Goal: Feedback & Contribution: Leave review/rating

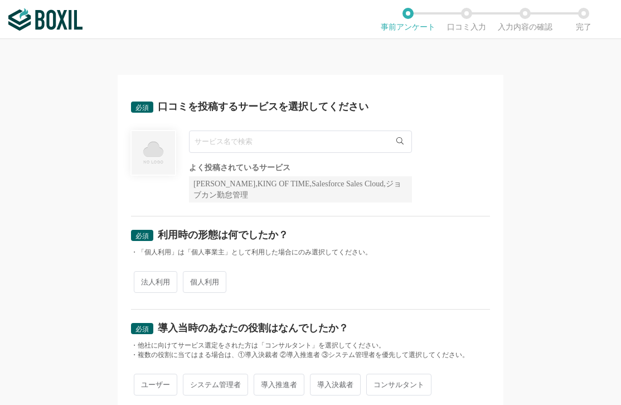
click at [246, 147] on input "text" at bounding box center [300, 141] width 223 height 22
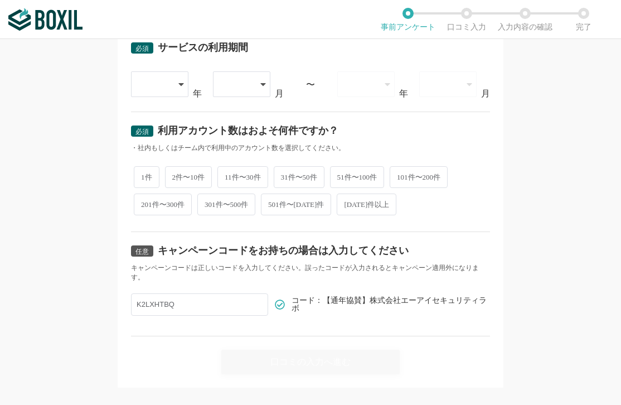
scroll to position [484, 0]
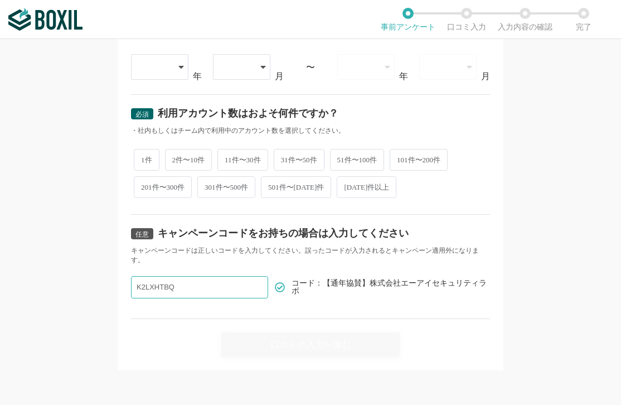
drag, startPoint x: 193, startPoint y: 289, endPoint x: 8, endPoint y: 283, distance: 185.7
click at [14, 288] on div "必須 口コミを投稿するサービスを選択してください よく投稿されているサービス Sansan,KING OF TIME,Salesforce Sales Clo…" at bounding box center [310, 222] width 621 height 366
drag, startPoint x: 367, startPoint y: 284, endPoint x: 396, endPoint y: 285, distance: 29.0
click at [396, 285] on span "コード：【通年協賛】株式会社エーアイセキュリティラボ" at bounding box center [390, 287] width 198 height 16
drag, startPoint x: 396, startPoint y: 285, endPoint x: 365, endPoint y: 282, distance: 31.9
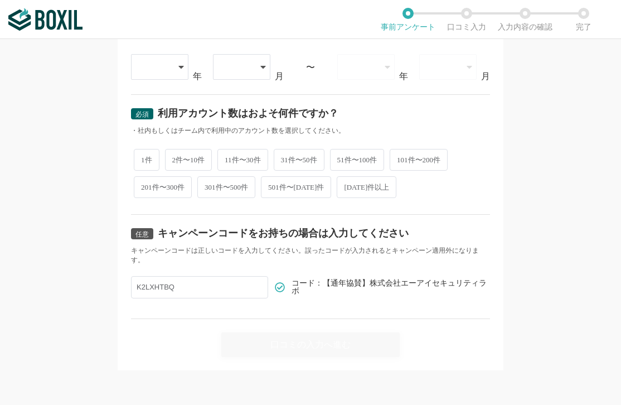
click at [365, 282] on span "コード：【通年協賛】株式会社エーアイセキュリティラボ" at bounding box center [390, 287] width 198 height 16
drag, startPoint x: 365, startPoint y: 281, endPoint x: 451, endPoint y: 289, distance: 87.3
click at [451, 289] on span "コード：【通年協賛】株式会社エーアイセキュリティラボ" at bounding box center [390, 287] width 198 height 16
copy span "株式会社エーアイセキュリティラボ"
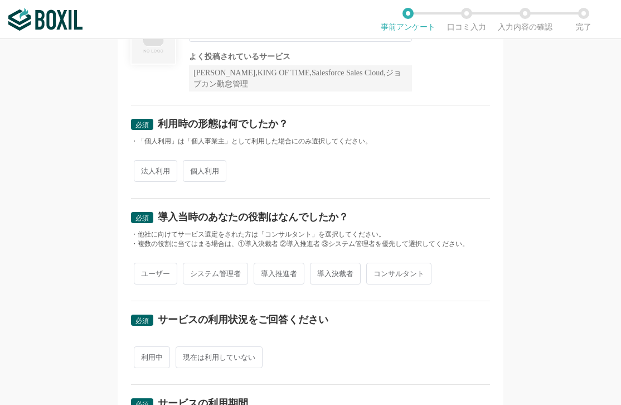
scroll to position [0, 0]
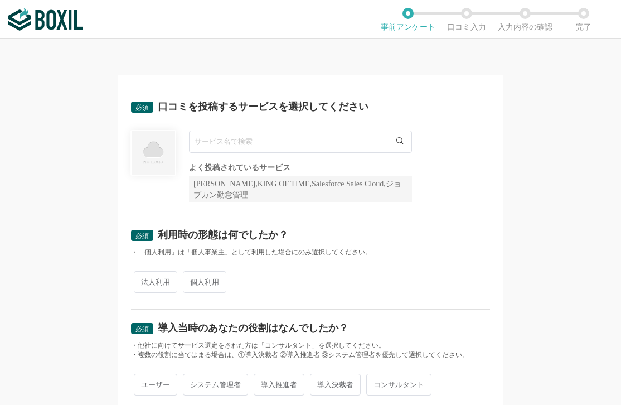
click at [219, 147] on input "text" at bounding box center [300, 141] width 223 height 22
paste input "株式会社エーアイセキュリティラボ"
type input "株式会社エーアイセキュリティラボ"
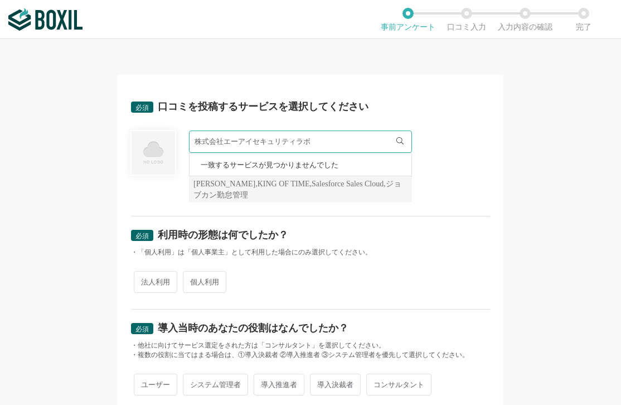
click at [244, 138] on input "株式会社エーアイセキュリティラボ" at bounding box center [300, 141] width 223 height 22
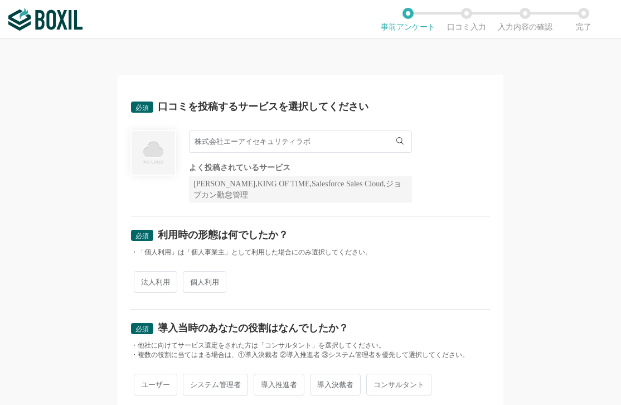
drag, startPoint x: 332, startPoint y: 145, endPoint x: 105, endPoint y: 152, distance: 226.9
click at [105, 152] on div "必須 口コミを投稿するサービスを選択してください 株式会社エーアイセキュリティラボ 一致するサービスが見つかりませんでした よく投稿されているサービス San…" at bounding box center [310, 222] width 621 height 366
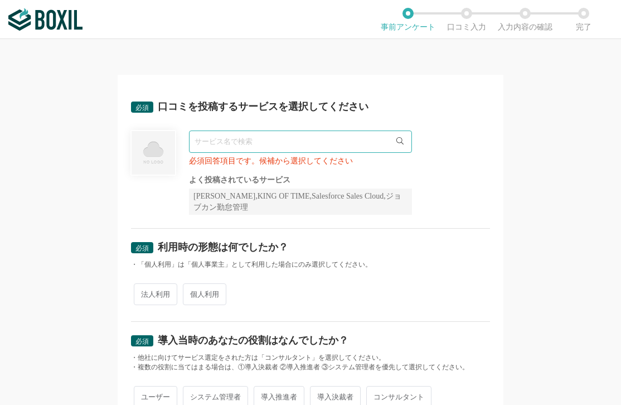
click at [150, 150] on img at bounding box center [153, 153] width 46 height 46
click at [231, 143] on input "text" at bounding box center [300, 141] width 223 height 22
click at [396, 142] on icon at bounding box center [399, 140] width 7 height 7
click at [346, 137] on input "text" at bounding box center [300, 141] width 223 height 22
type input "Sansan"
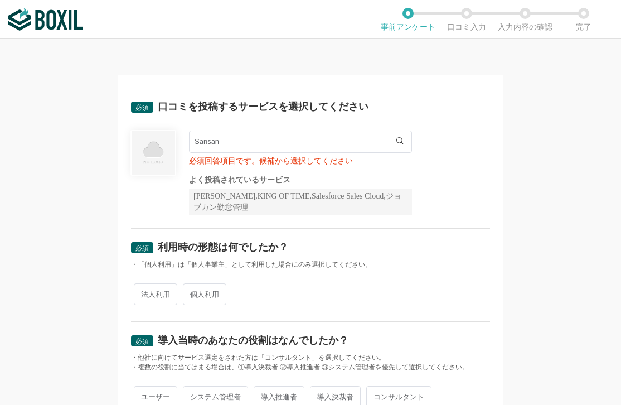
click at [218, 143] on input "Sansan" at bounding box center [300, 141] width 223 height 22
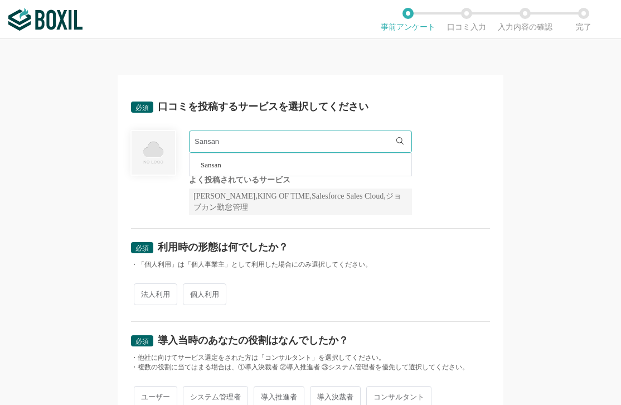
click at [207, 163] on span "Sansan" at bounding box center [211, 164] width 21 height 7
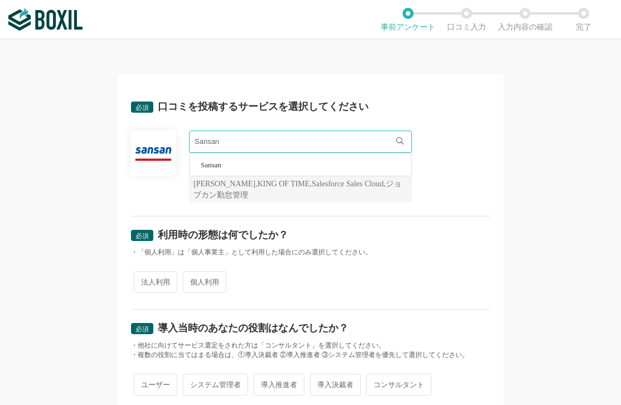
click at [162, 287] on span "法人利用" at bounding box center [155, 282] width 43 height 22
click at [144, 280] on input "法人利用" at bounding box center [140, 276] width 7 height 7
radio input "true"
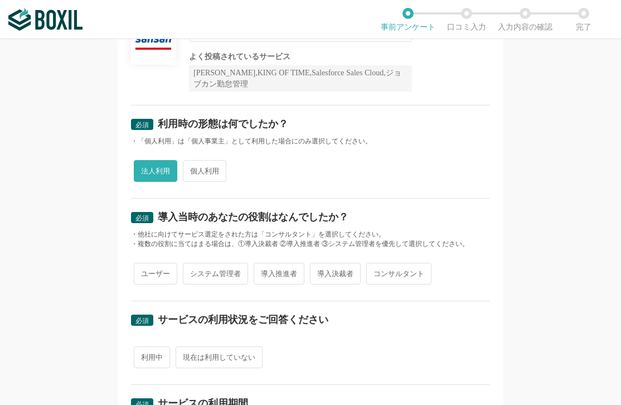
scroll to position [111, 0]
click at [324, 274] on span "導入決裁者" at bounding box center [335, 273] width 51 height 22
click at [320, 271] on input "導入決裁者" at bounding box center [316, 267] width 7 height 7
radio input "true"
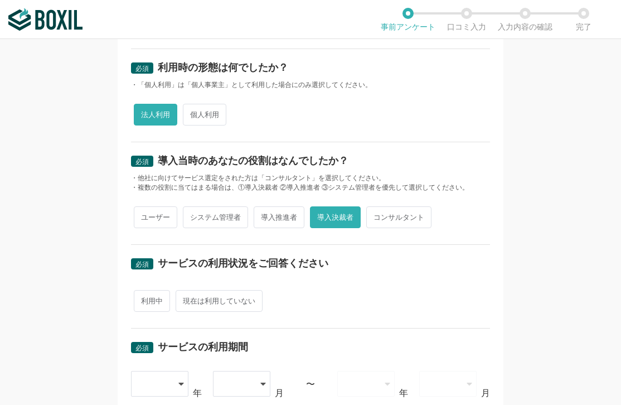
scroll to position [223, 0]
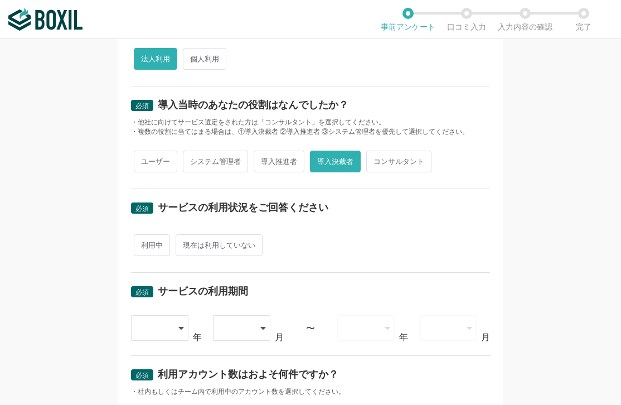
click at [220, 250] on span "現在は利用していない" at bounding box center [219, 245] width 87 height 22
click at [186, 243] on input "現在は利用していない" at bounding box center [181, 239] width 7 height 7
radio input "true"
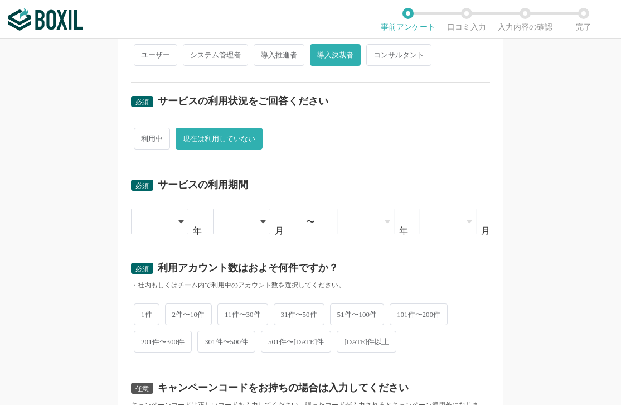
scroll to position [334, 0]
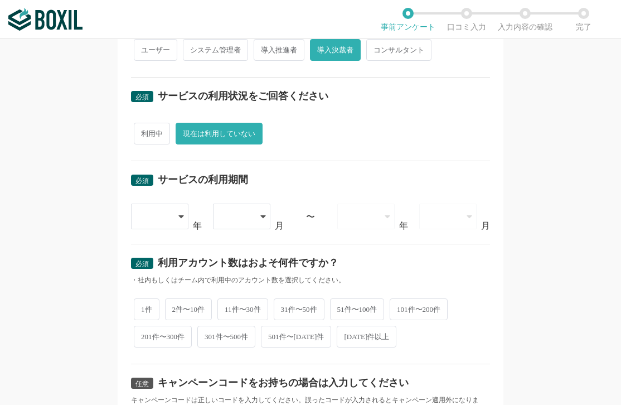
click at [179, 217] on icon at bounding box center [181, 216] width 6 height 9
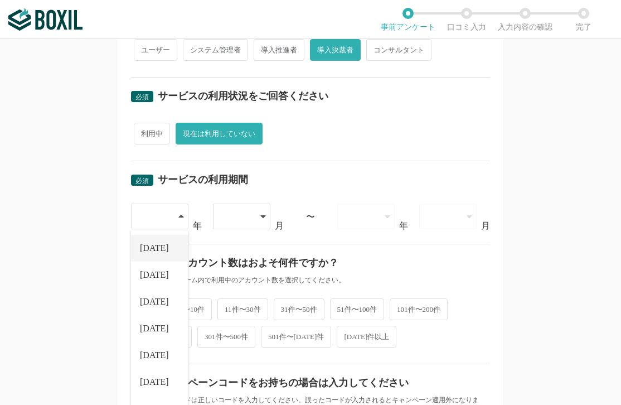
click at [161, 249] on li "[DATE]" at bounding box center [159, 248] width 57 height 27
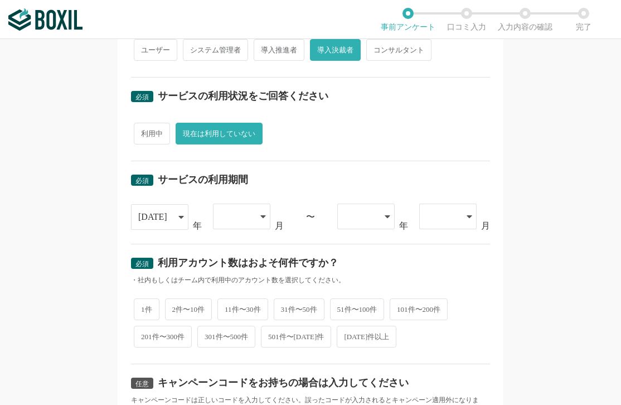
click at [247, 217] on div at bounding box center [236, 216] width 32 height 25
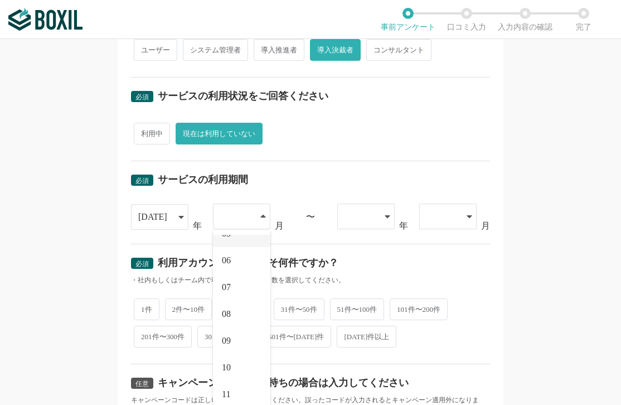
scroll to position [154, 0]
click at [231, 256] on li "07" at bounding box center [241, 254] width 57 height 27
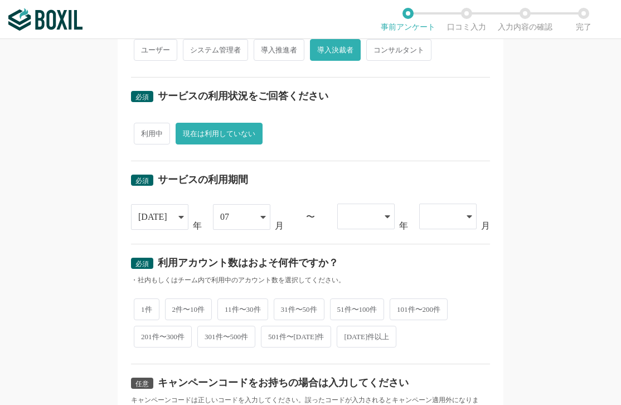
click at [385, 221] on div at bounding box center [365, 216] width 57 height 26
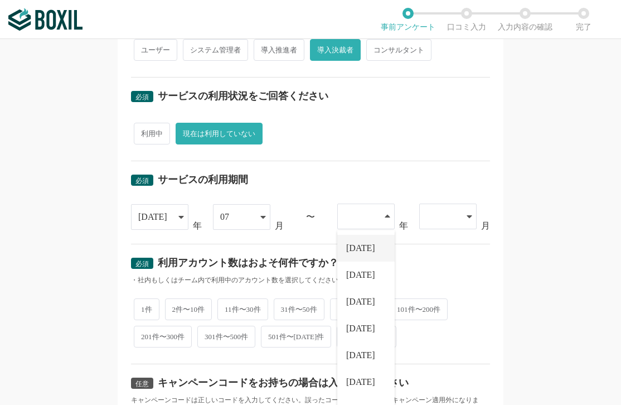
click at [362, 248] on span "[DATE]" at bounding box center [360, 248] width 29 height 9
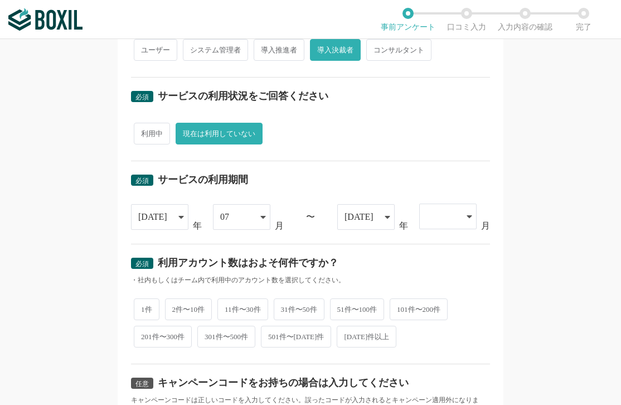
click at [466, 220] on icon at bounding box center [469, 216] width 6 height 9
click at [435, 274] on li "08" at bounding box center [447, 274] width 57 height 27
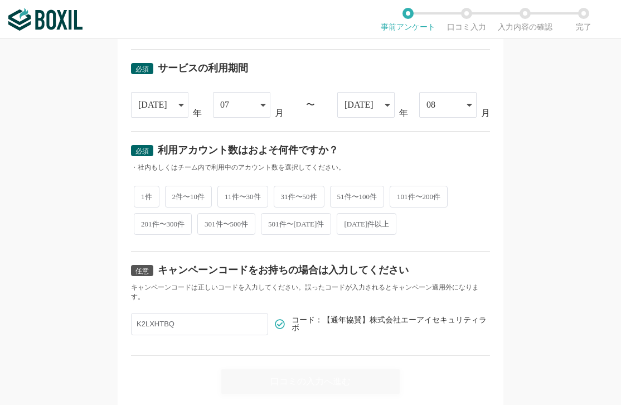
click at [145, 199] on span "1件" at bounding box center [147, 197] width 26 height 22
click at [144, 195] on input "1件" at bounding box center [140, 190] width 7 height 7
radio input "true"
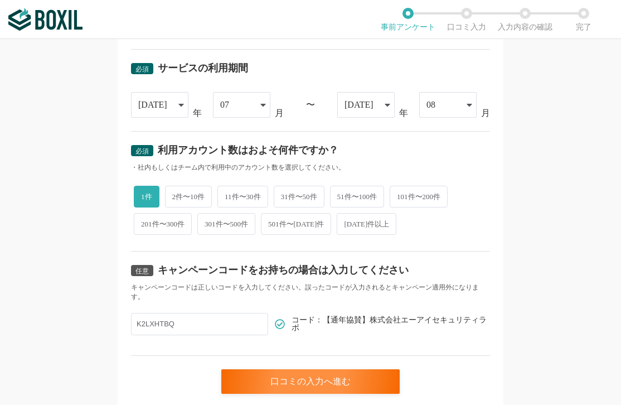
scroll to position [484, 0]
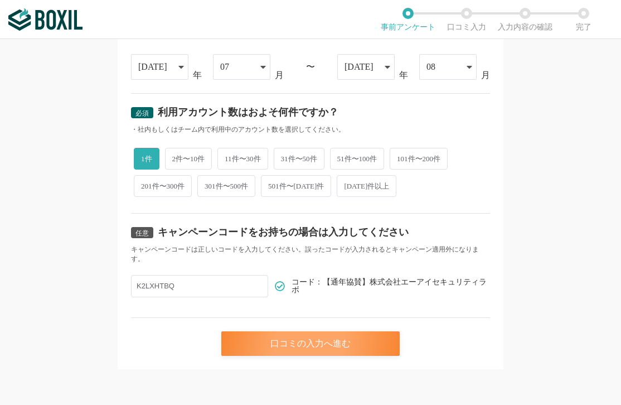
click at [329, 339] on div "口コミの入力へ進む" at bounding box center [310, 343] width 178 height 25
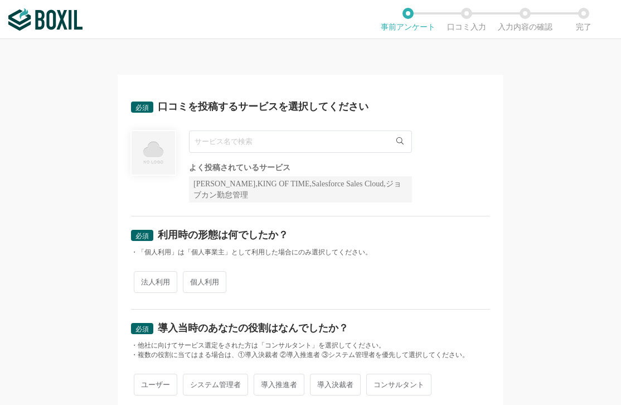
click at [315, 146] on input "text" at bounding box center [300, 141] width 223 height 22
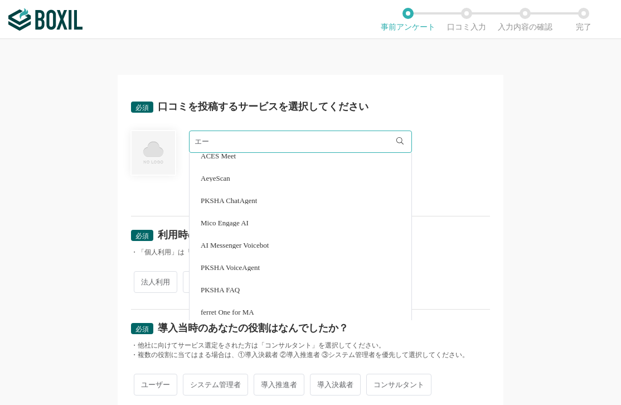
scroll to position [613, 0]
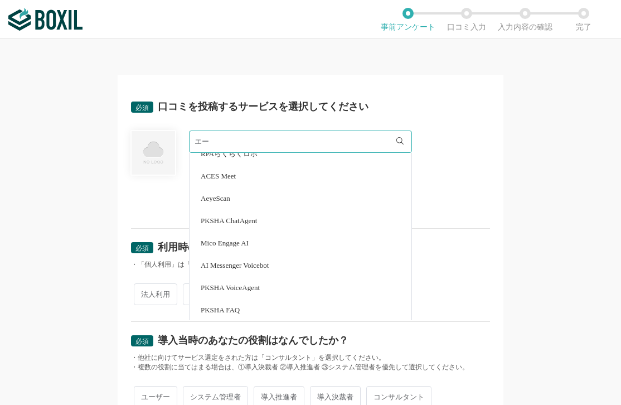
click at [218, 203] on li "AeyeScan" at bounding box center [300, 198] width 222 height 22
type input "AeyeScan"
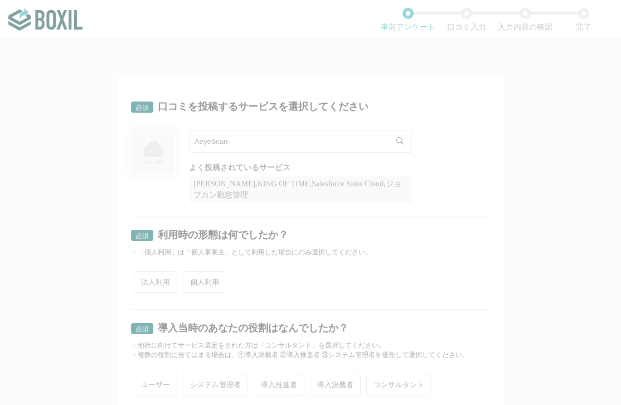
scroll to position [0, 0]
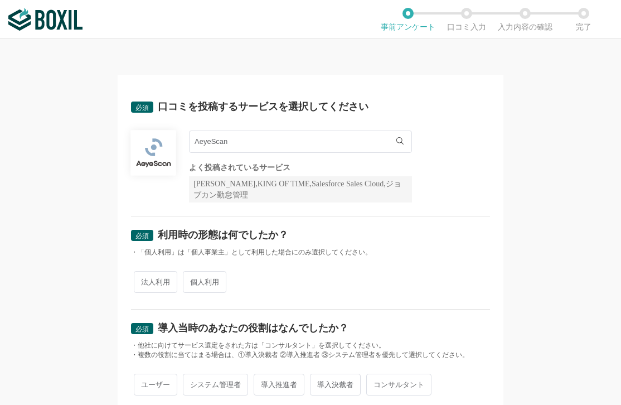
click at [169, 279] on span "法人利用" at bounding box center [155, 282] width 43 height 22
click at [144, 279] on input "法人利用" at bounding box center [140, 276] width 7 height 7
radio input "true"
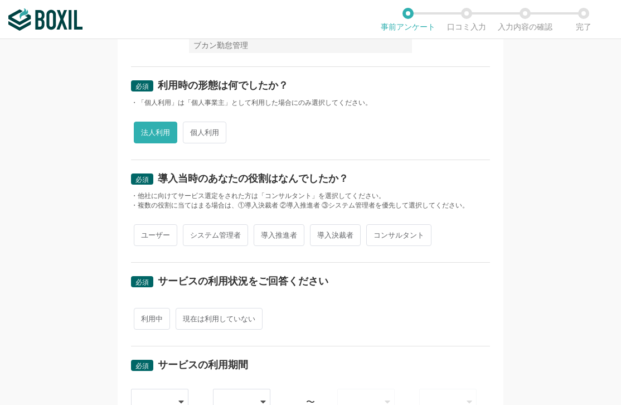
scroll to position [167, 0]
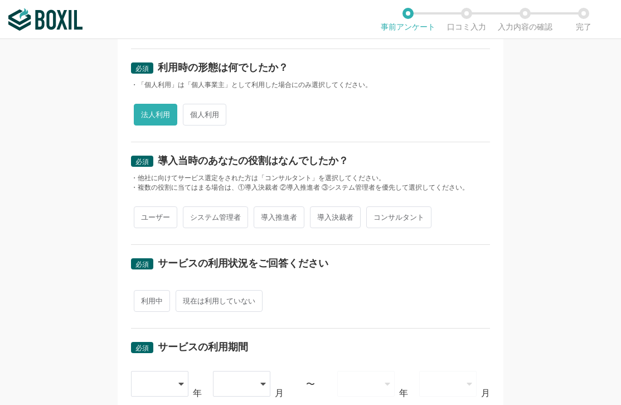
click at [324, 220] on span "導入決裁者" at bounding box center [335, 217] width 51 height 22
click at [320, 215] on input "導入決裁者" at bounding box center [316, 211] width 7 height 7
radio input "true"
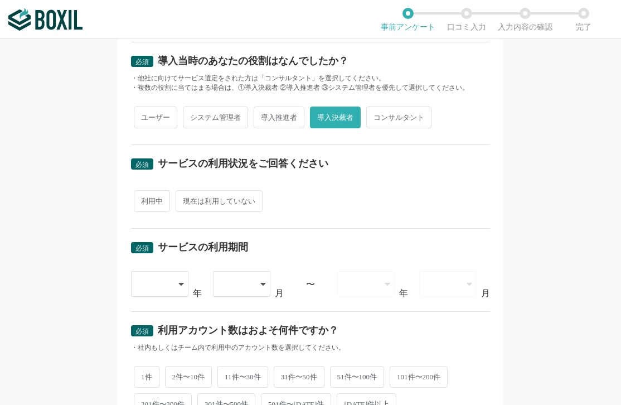
scroll to position [279, 0]
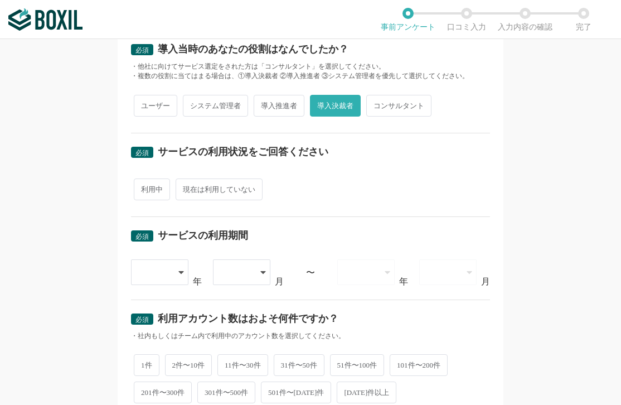
click at [189, 189] on span "現在は利用していない" at bounding box center [219, 189] width 87 height 22
click at [186, 187] on input "現在は利用していない" at bounding box center [181, 183] width 7 height 7
radio input "true"
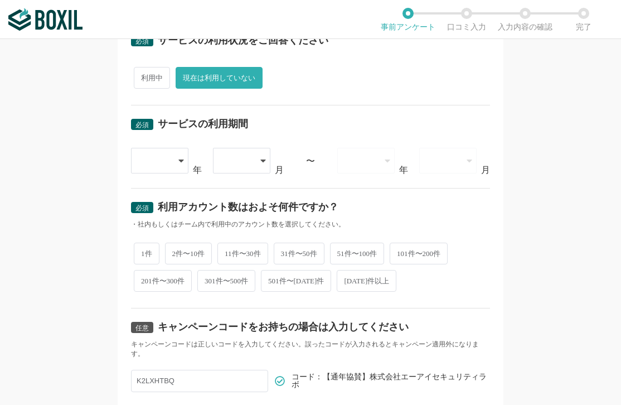
click at [178, 162] on icon at bounding box center [181, 160] width 6 height 9
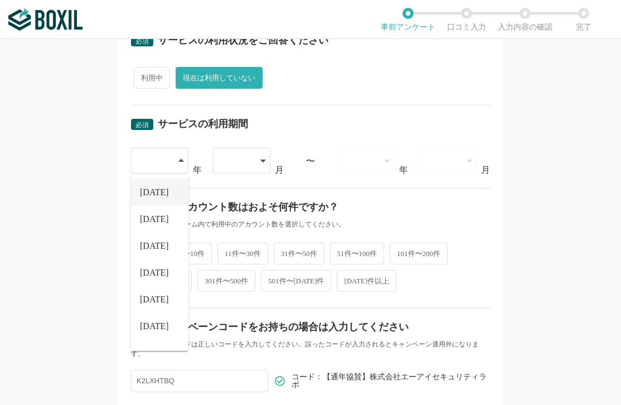
click at [151, 196] on li "[DATE]" at bounding box center [159, 192] width 57 height 27
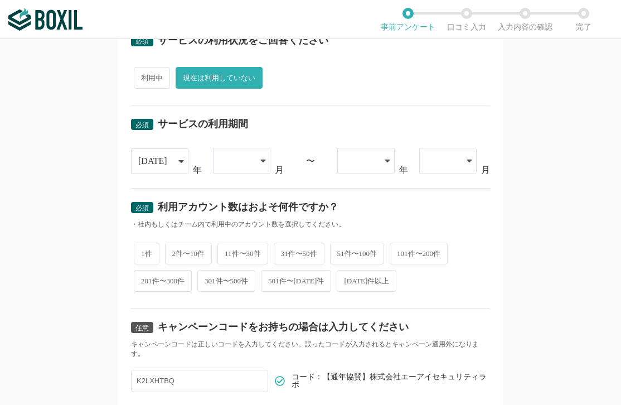
click at [244, 164] on div at bounding box center [236, 160] width 32 height 25
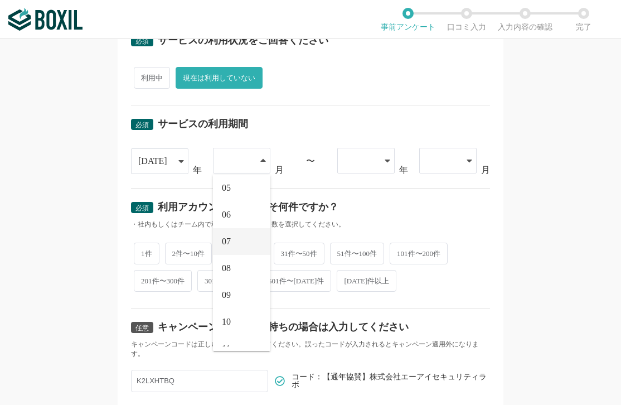
click at [227, 244] on span "07" at bounding box center [226, 241] width 9 height 9
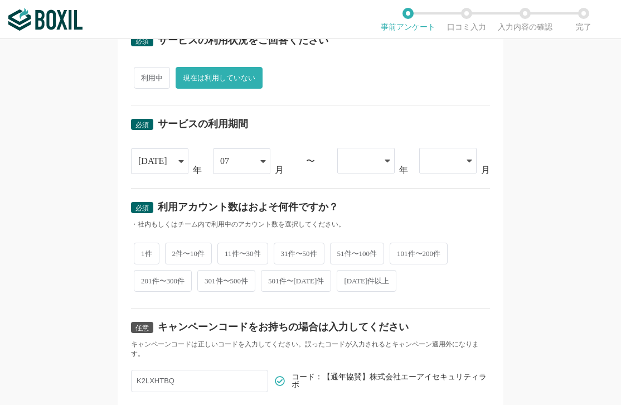
click at [364, 166] on div at bounding box center [360, 160] width 32 height 25
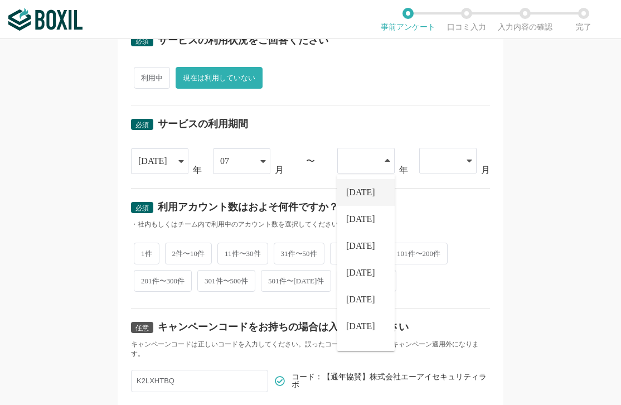
click at [361, 188] on span "[DATE]" at bounding box center [360, 192] width 29 height 9
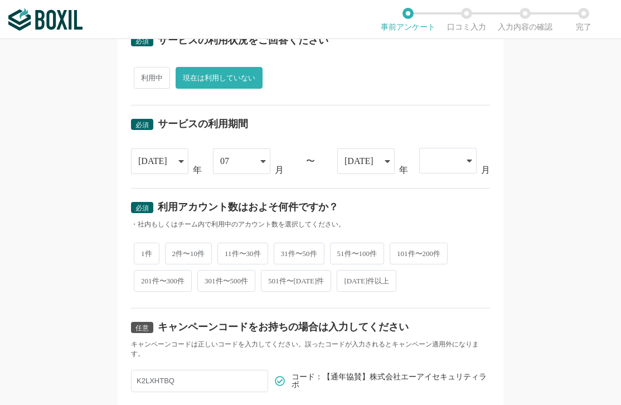
click at [435, 165] on div at bounding box center [442, 160] width 32 height 25
click at [432, 216] on span "08" at bounding box center [432, 219] width 9 height 9
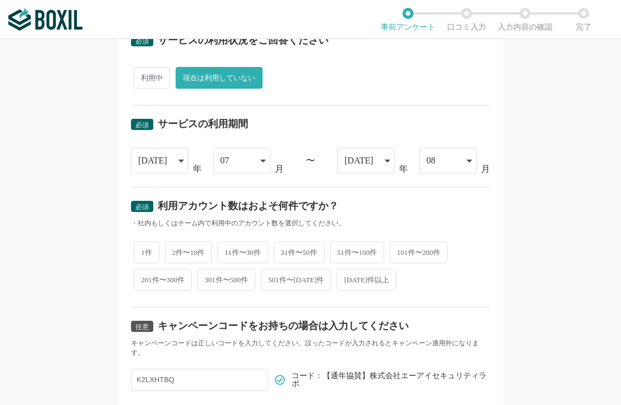
click at [144, 252] on span "1件" at bounding box center [147, 252] width 26 height 22
click at [144, 250] on input "1件" at bounding box center [140, 246] width 7 height 7
radio input "true"
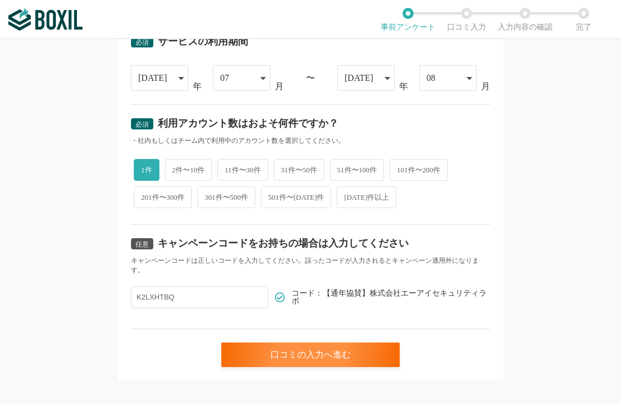
scroll to position [484, 0]
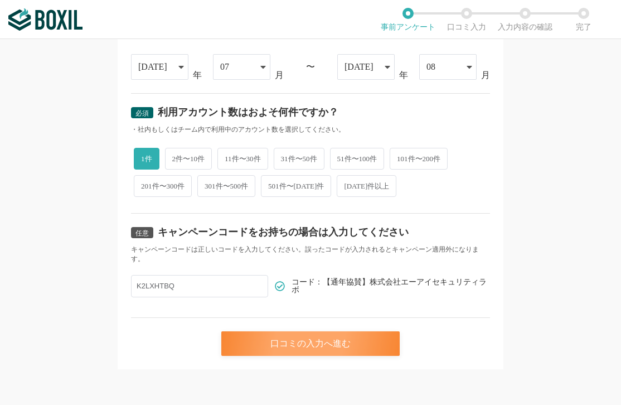
click at [293, 342] on div "口コミの入力へ進む" at bounding box center [310, 343] width 178 height 25
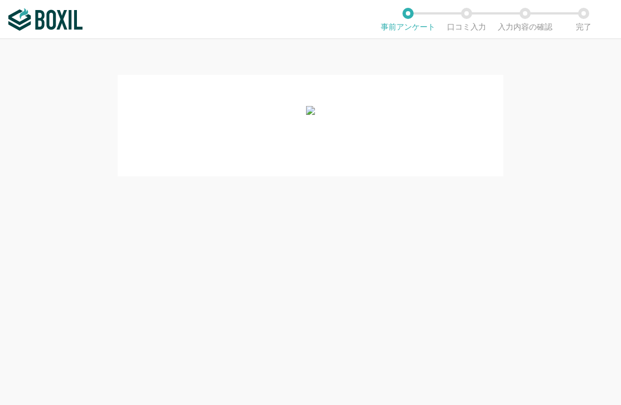
scroll to position [0, 0]
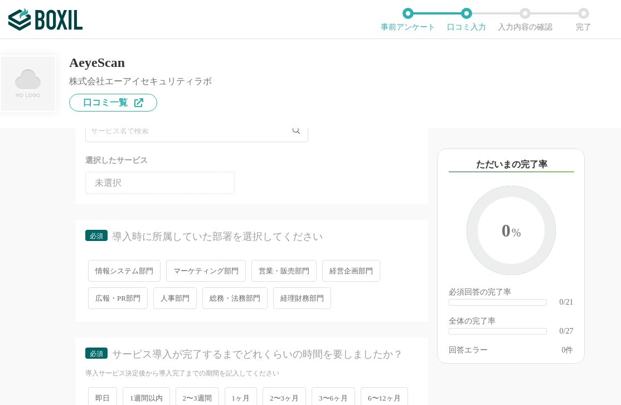
scroll to position [111, 0]
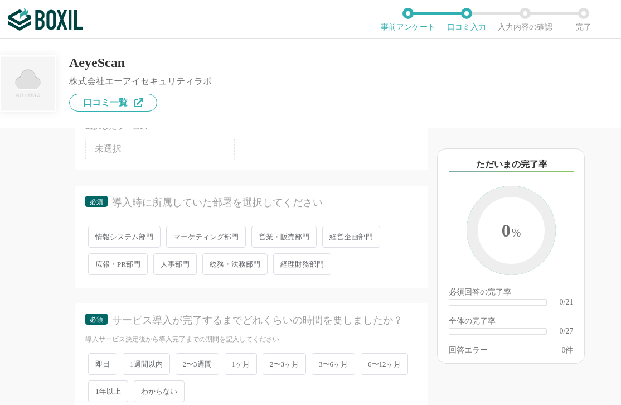
click at [285, 237] on span "営業・販売部門" at bounding box center [283, 237] width 65 height 22
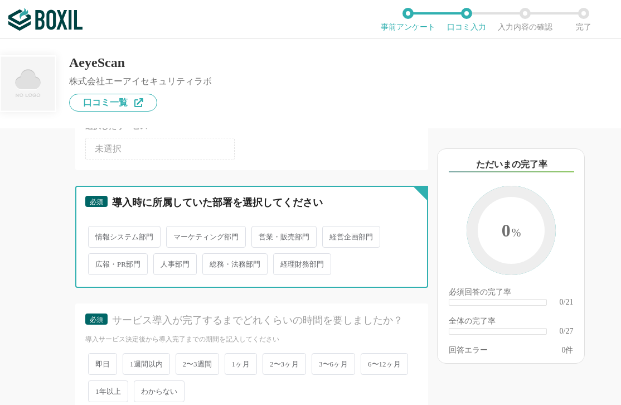
click at [261, 235] on input "営業・販売部門" at bounding box center [257, 230] width 7 height 7
radio input "true"
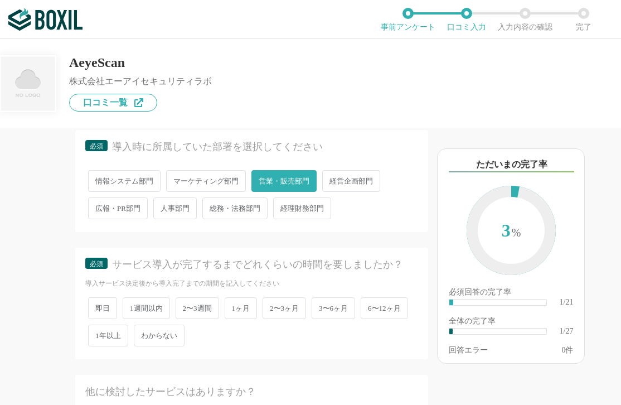
scroll to position [223, 0]
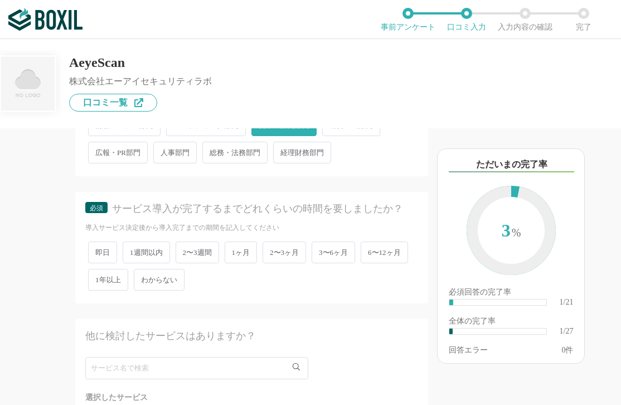
click at [149, 251] on span "1週間以内" at bounding box center [146, 252] width 47 height 22
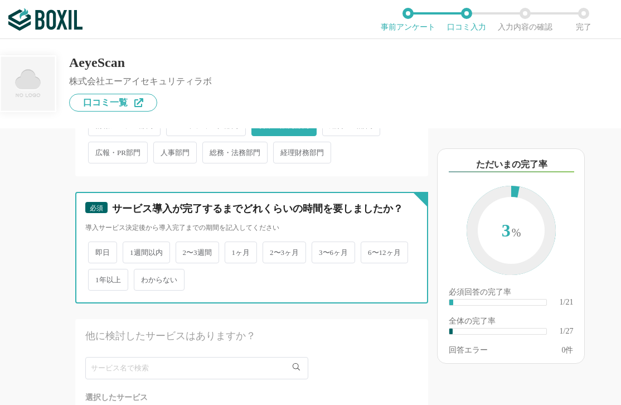
click at [133, 250] on input "1週間以内" at bounding box center [128, 246] width 7 height 7
radio input "true"
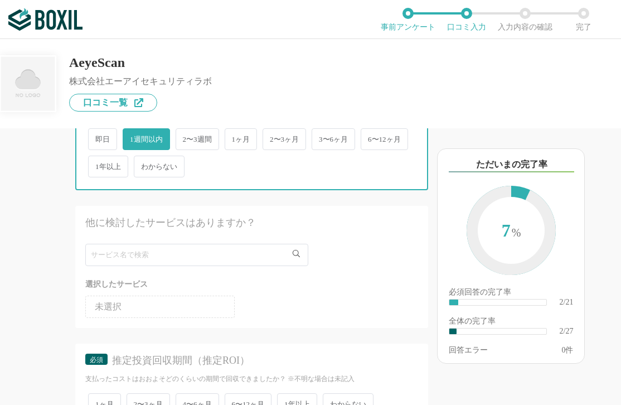
scroll to position [390, 0]
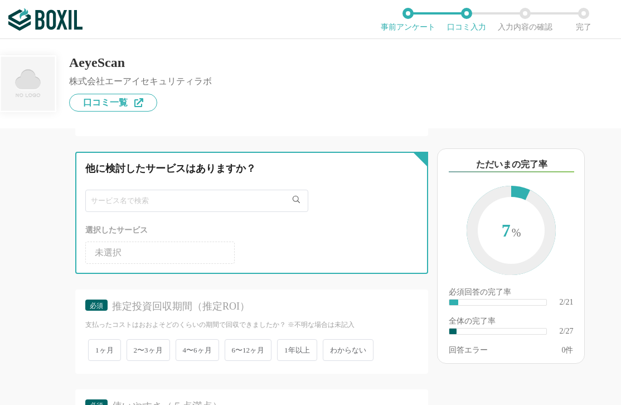
click at [172, 207] on input "text" at bounding box center [196, 200] width 223 height 22
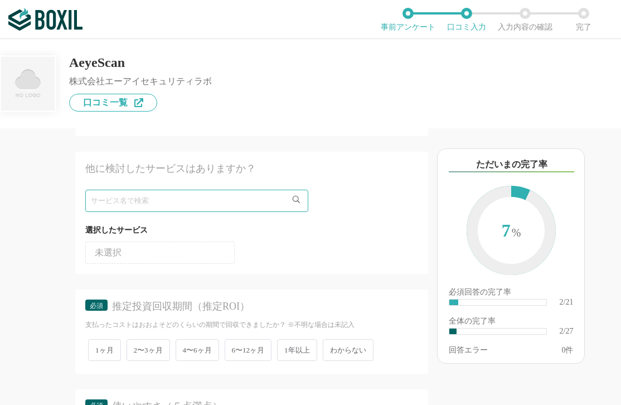
click at [41, 238] on div "他のサービス・ツールと連携していますか？ ※複数選択可 例：Slack、Salesforce 選択したサービス 未選択 必須 導入時に所属していた部署を選択し…" at bounding box center [214, 266] width 428 height 276
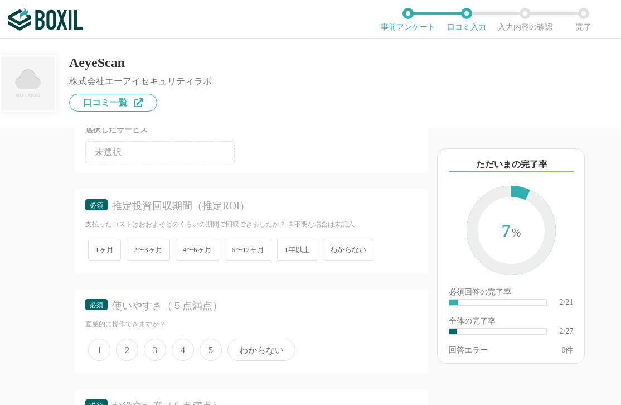
scroll to position [502, 0]
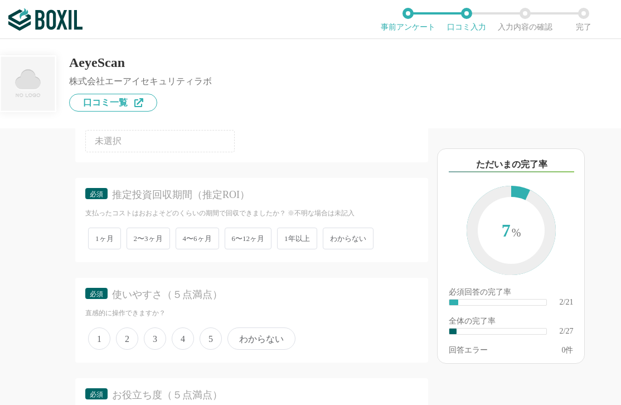
click at [103, 241] on span "1ヶ月" at bounding box center [104, 238] width 33 height 22
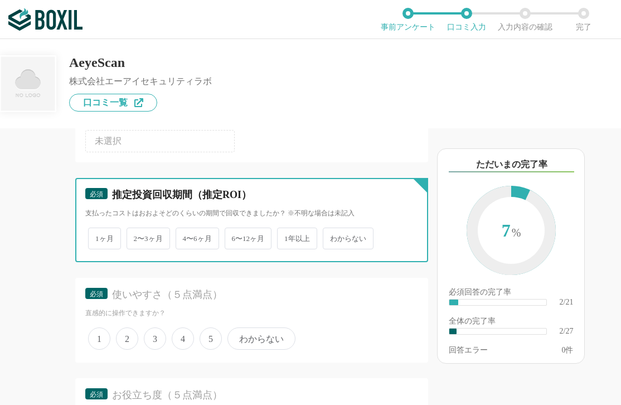
click at [98, 236] on input "1ヶ月" at bounding box center [94, 232] width 7 height 7
radio input "true"
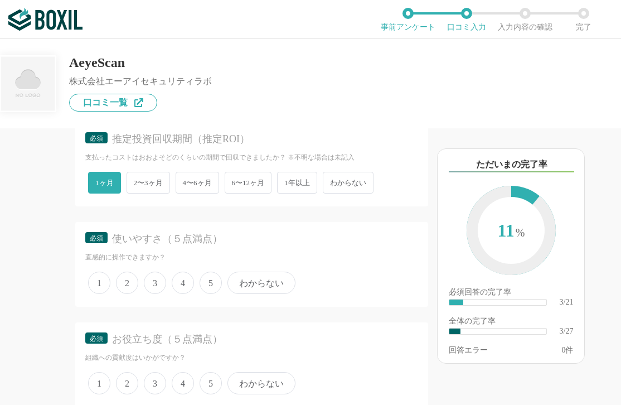
click at [158, 284] on span "3" at bounding box center [155, 282] width 22 height 22
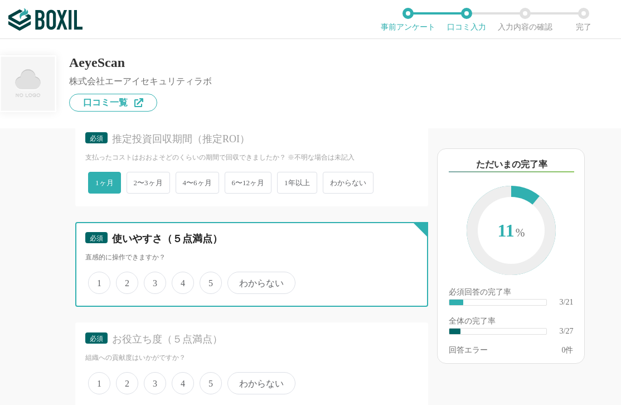
click at [154, 280] on input "3" at bounding box center [150, 276] width 7 height 7
radio input "true"
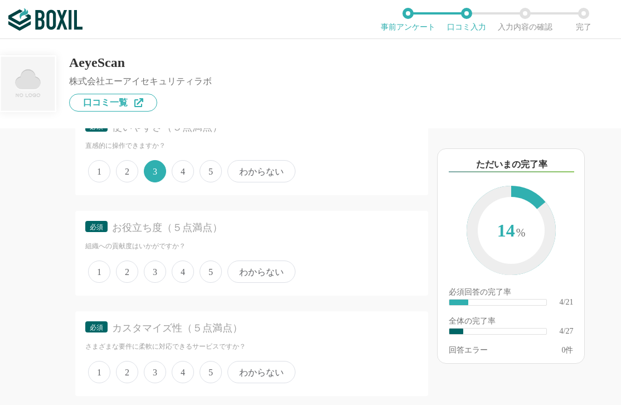
click at [158, 274] on span "3" at bounding box center [155, 271] width 22 height 22
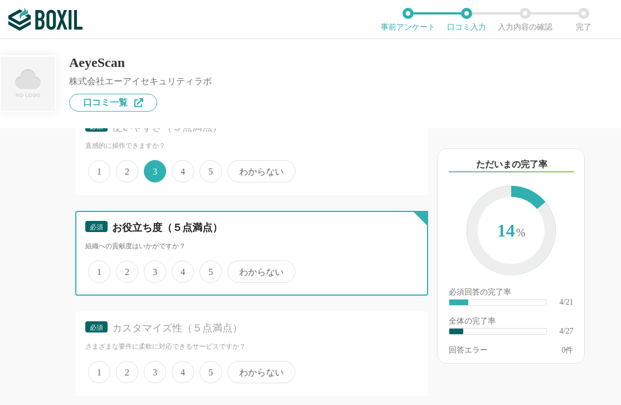
click at [154, 269] on input "3" at bounding box center [150, 265] width 7 height 7
radio input "true"
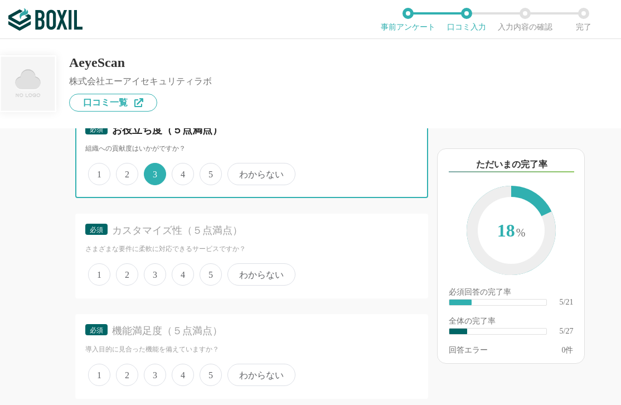
scroll to position [780, 0]
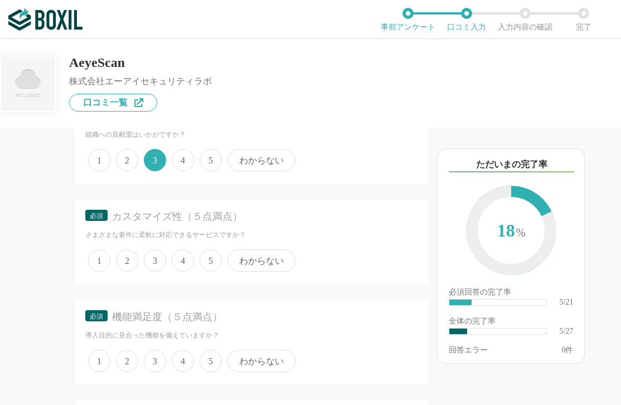
click at [157, 265] on span "3" at bounding box center [155, 260] width 22 height 22
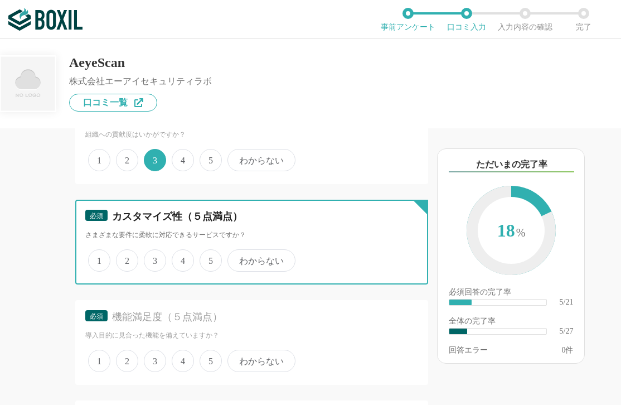
click at [154, 258] on input "3" at bounding box center [150, 254] width 7 height 7
radio input "true"
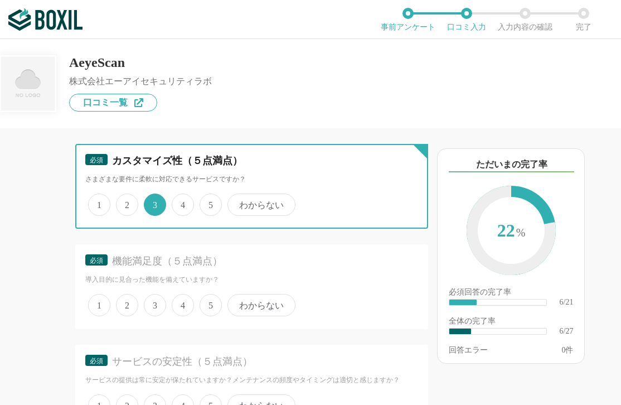
scroll to position [892, 0]
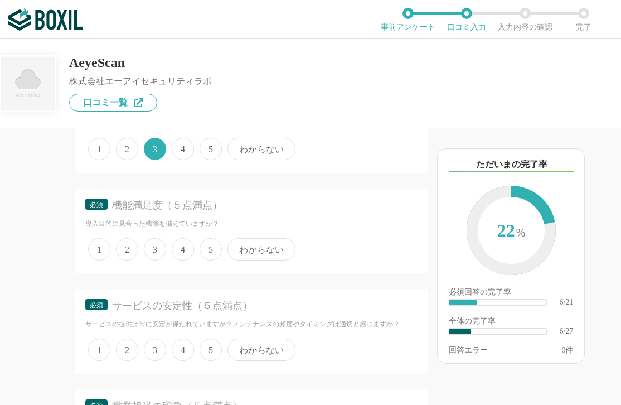
click at [161, 255] on span "3" at bounding box center [155, 249] width 22 height 22
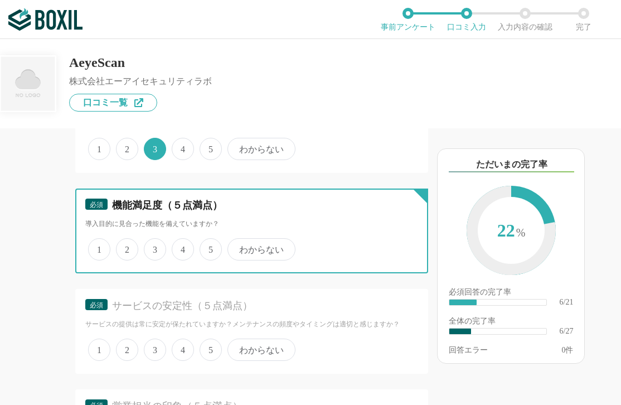
click at [154, 247] on input "3" at bounding box center [150, 243] width 7 height 7
radio input "true"
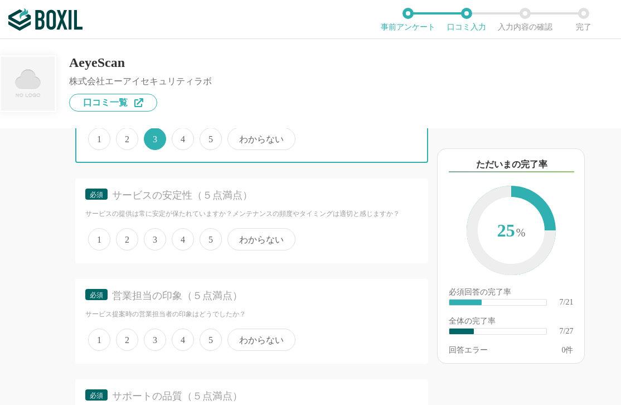
scroll to position [1003, 0]
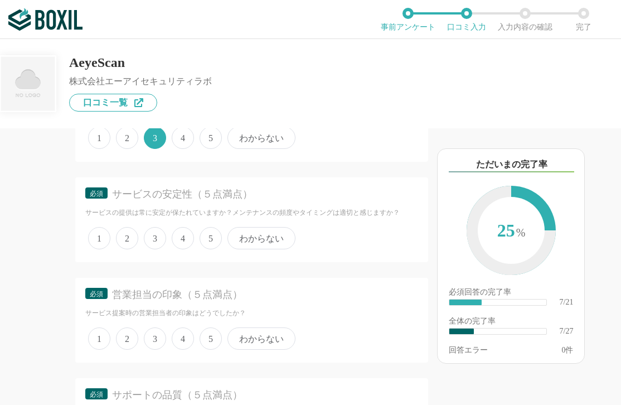
click at [156, 240] on span "3" at bounding box center [155, 238] width 22 height 22
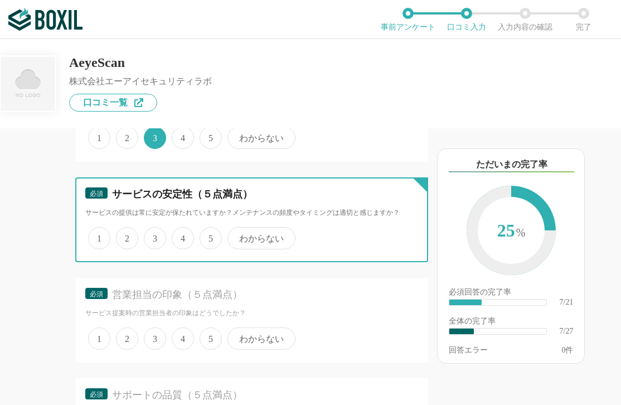
click at [154, 236] on input "3" at bounding box center [150, 232] width 7 height 7
radio input "true"
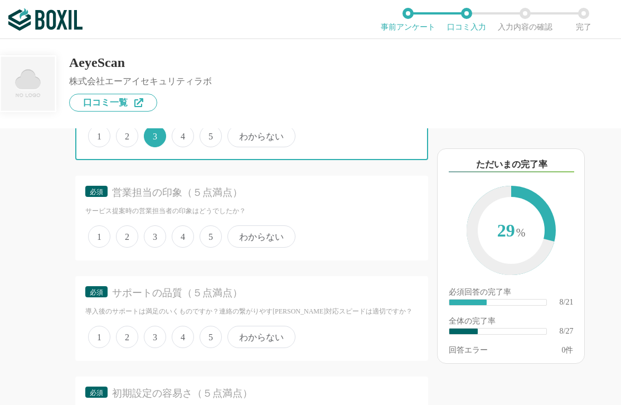
scroll to position [1115, 0]
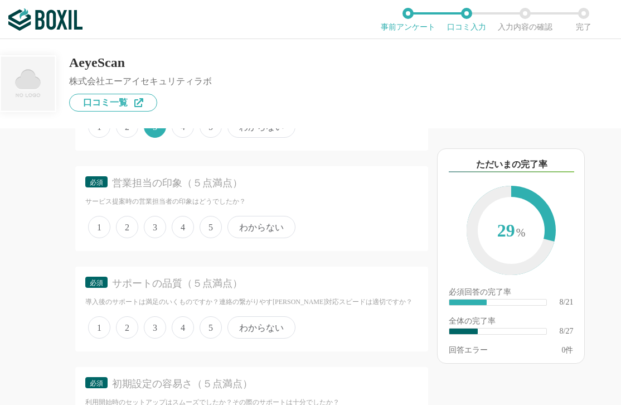
click at [155, 236] on span "3" at bounding box center [155, 227] width 22 height 22
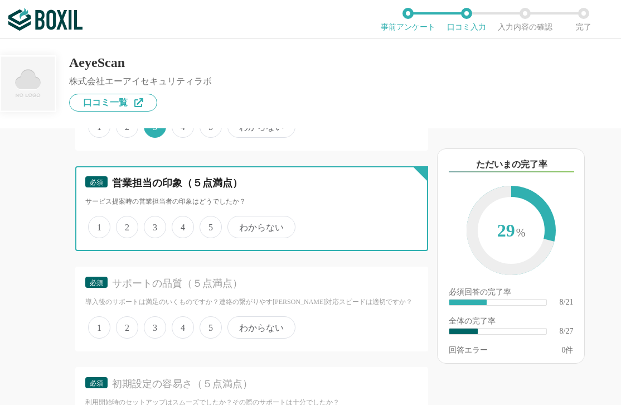
click at [154, 225] on input "3" at bounding box center [150, 220] width 7 height 7
radio input "true"
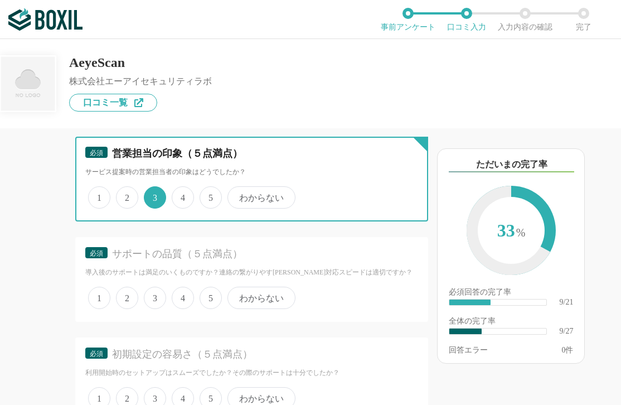
scroll to position [1170, 0]
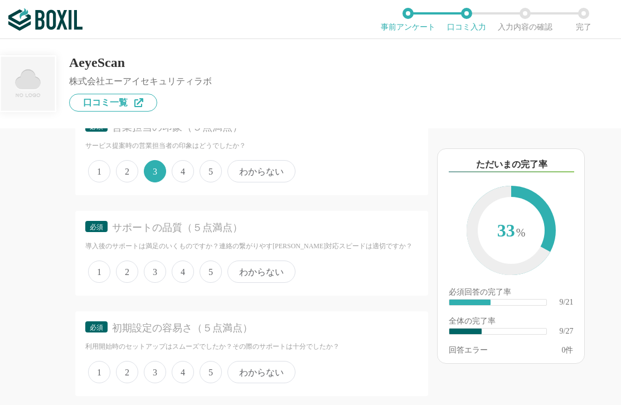
click at [159, 277] on span "3" at bounding box center [155, 271] width 22 height 22
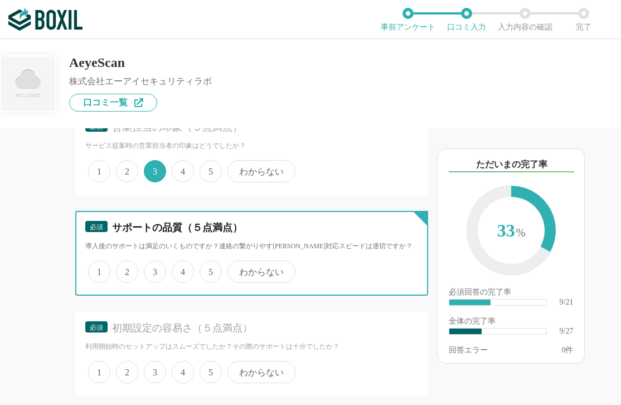
click at [154, 269] on input "3" at bounding box center [150, 265] width 7 height 7
radio input "true"
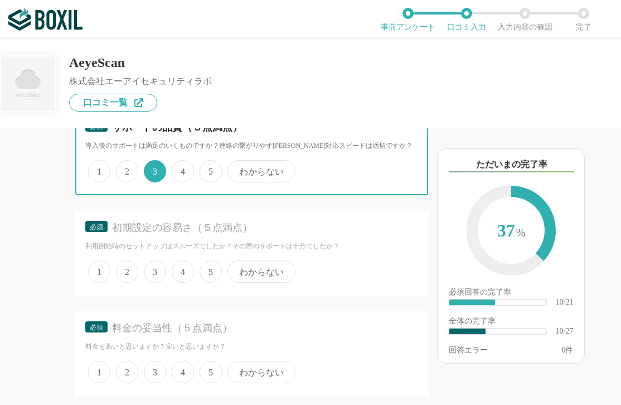
scroll to position [1282, 0]
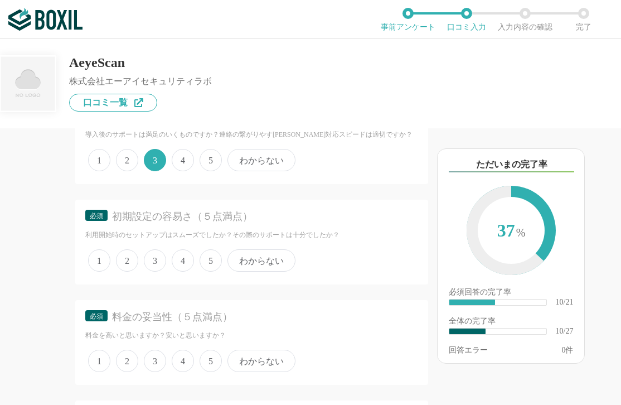
click at [154, 262] on span "3" at bounding box center [155, 260] width 22 height 22
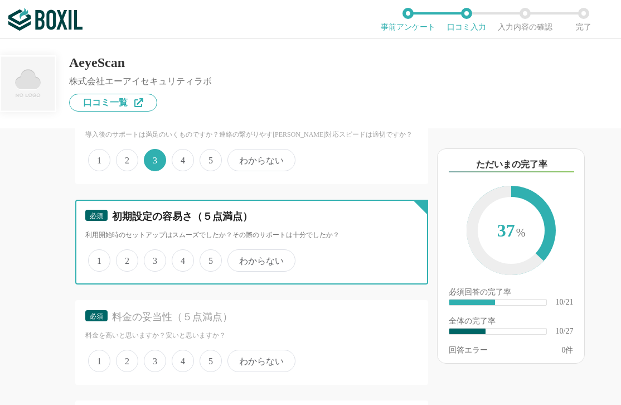
click at [154, 258] on input "3" at bounding box center [150, 254] width 7 height 7
radio input "true"
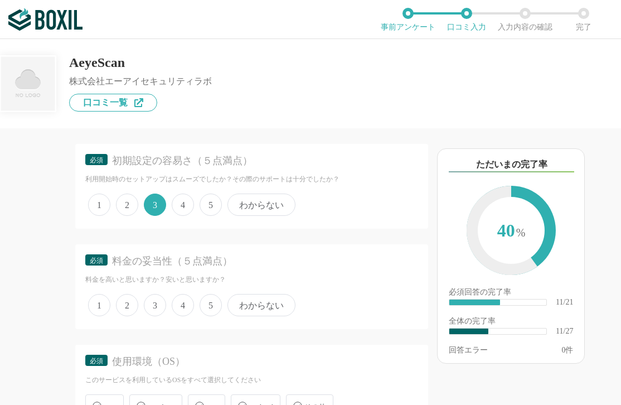
click at [153, 307] on span "3" at bounding box center [155, 305] width 22 height 22
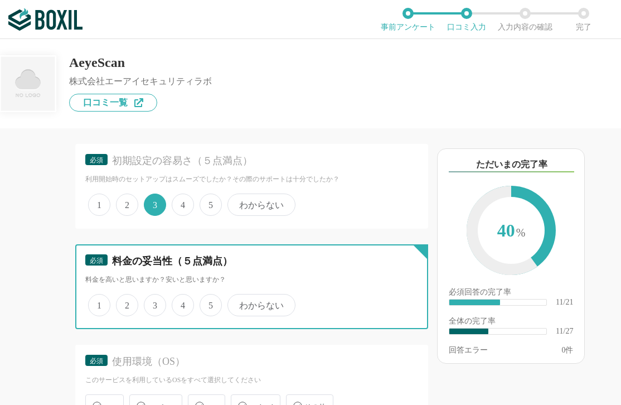
click at [153, 303] on input "3" at bounding box center [150, 298] width 7 height 7
radio input "true"
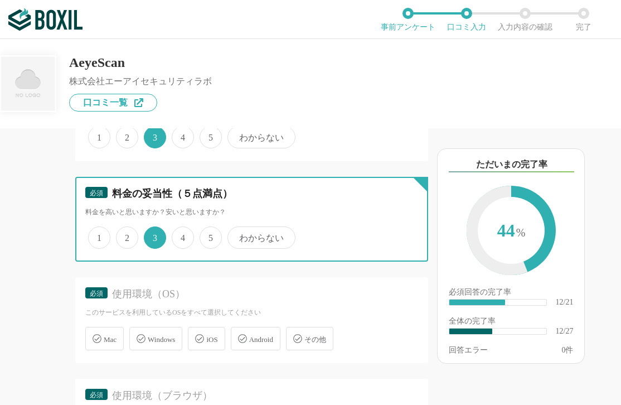
scroll to position [1449, 0]
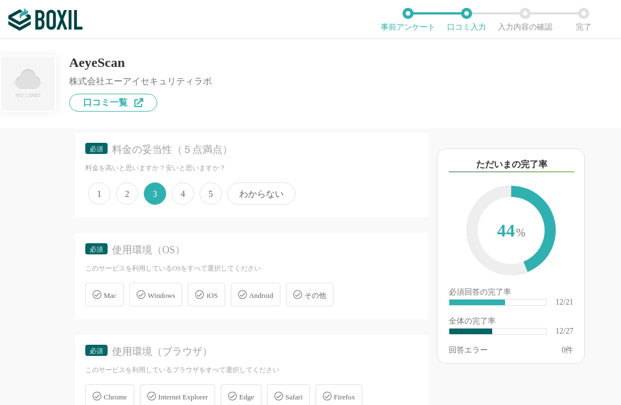
click at [163, 300] on div "Windows" at bounding box center [155, 294] width 53 height 23
drag, startPoint x: 163, startPoint y: 300, endPoint x: 143, endPoint y: 294, distance: 21.4
click at [143, 294] on icon at bounding box center [141, 294] width 9 height 9
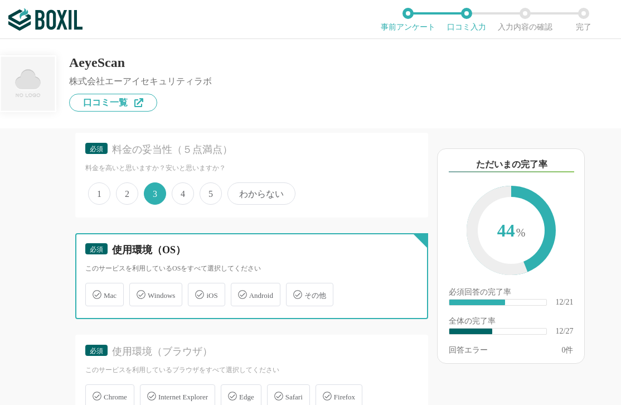
click at [139, 291] on input "Windows" at bounding box center [135, 287] width 7 height 7
checkbox input "true"
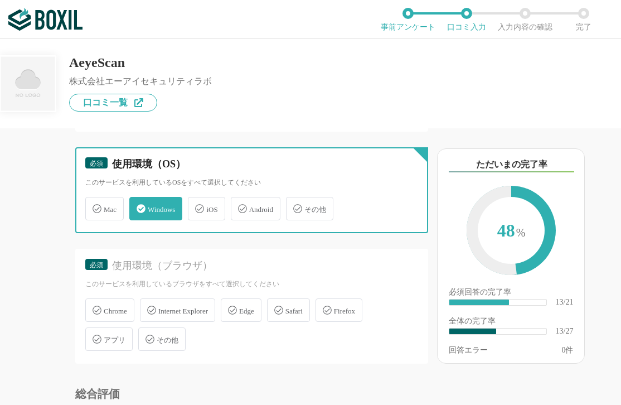
scroll to position [1561, 0]
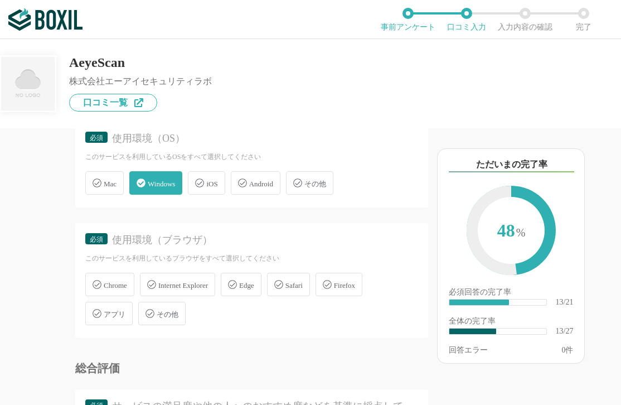
click at [237, 285] on icon at bounding box center [232, 284] width 9 height 9
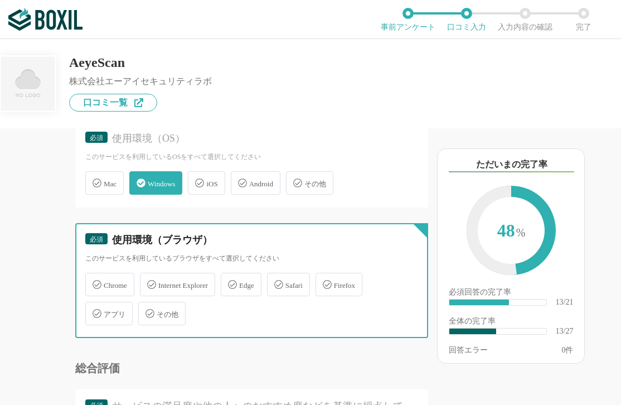
click at [230, 281] on input "Edge" at bounding box center [226, 277] width 7 height 7
checkbox input "true"
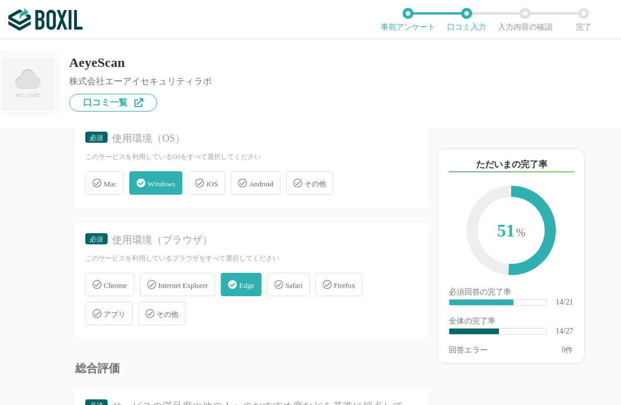
click at [98, 284] on icon at bounding box center [97, 284] width 9 height 9
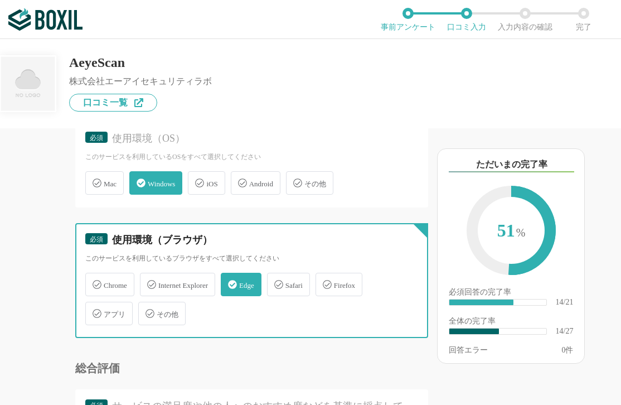
click at [95, 281] on input "Chrome" at bounding box center [91, 277] width 7 height 7
checkbox input "true"
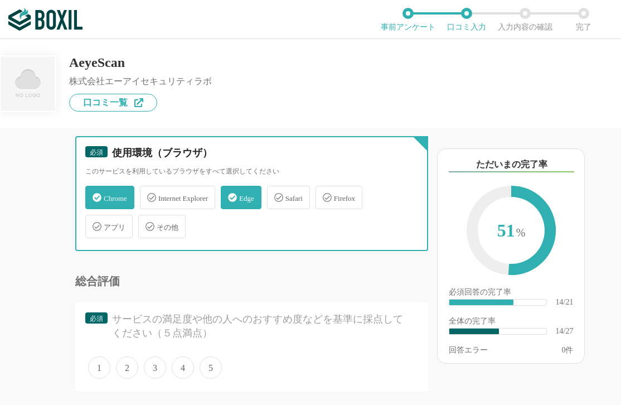
scroll to position [1672, 0]
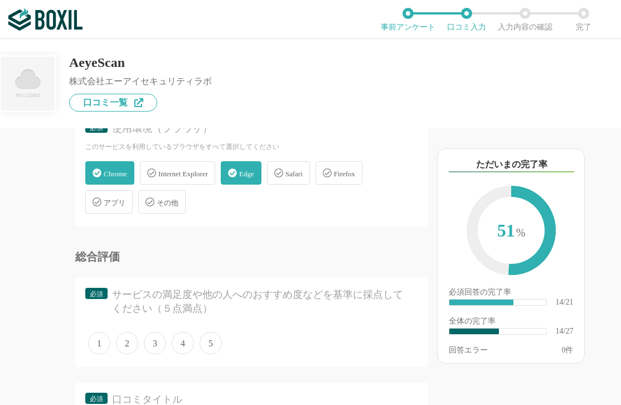
click at [157, 342] on span "3" at bounding box center [155, 343] width 22 height 22
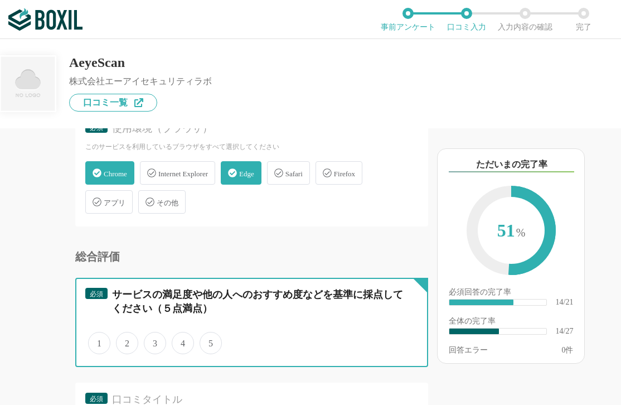
click at [154, 341] on input "3" at bounding box center [150, 336] width 7 height 7
radio input "true"
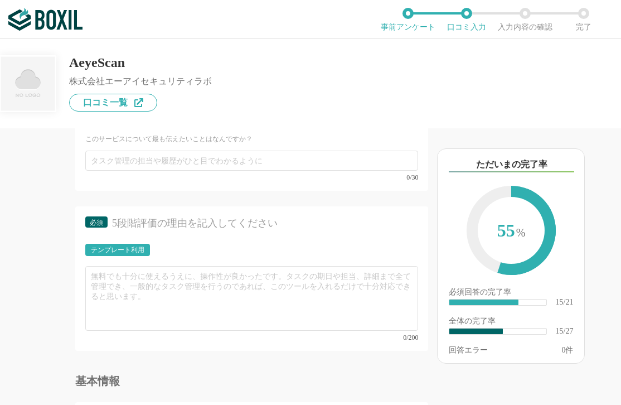
scroll to position [1895, 0]
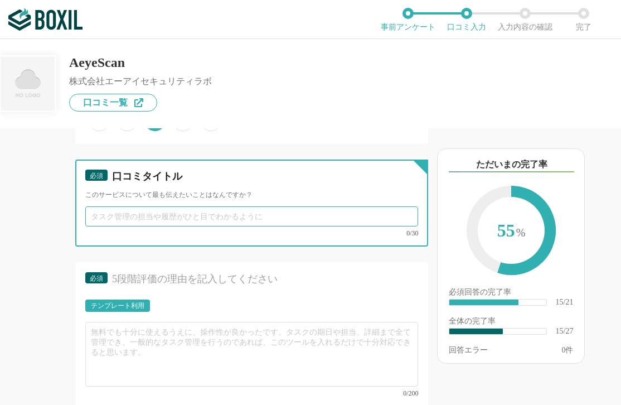
click at [110, 212] on input "text" at bounding box center [251, 216] width 333 height 20
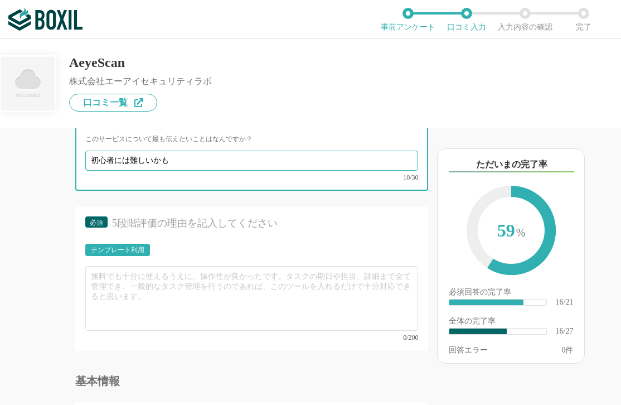
type input "初心者には難しいかも"
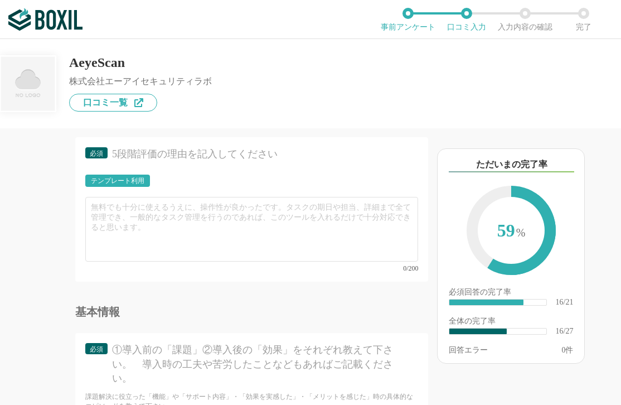
scroll to position [2006, 0]
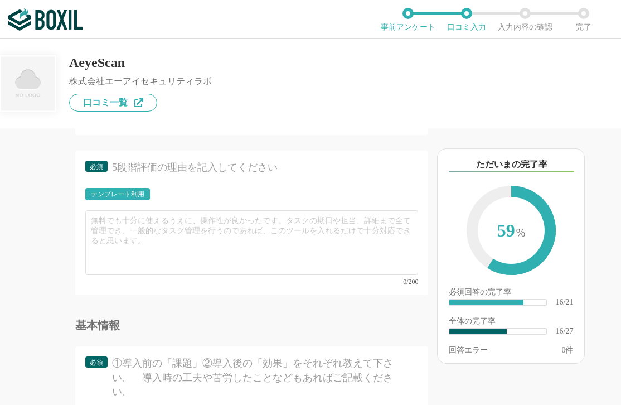
click at [129, 197] on div "テンプレート利用" at bounding box center [118, 194] width 54 height 7
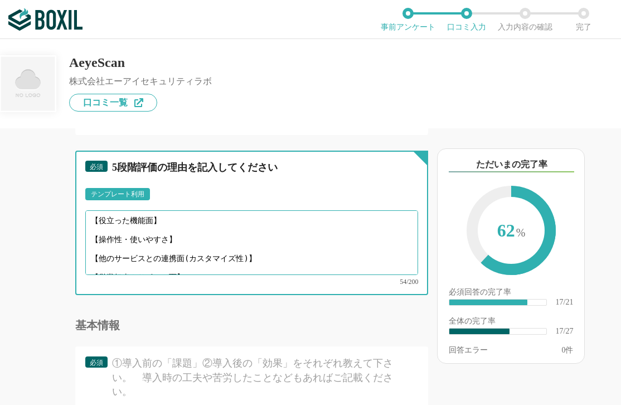
scroll to position [8, 0]
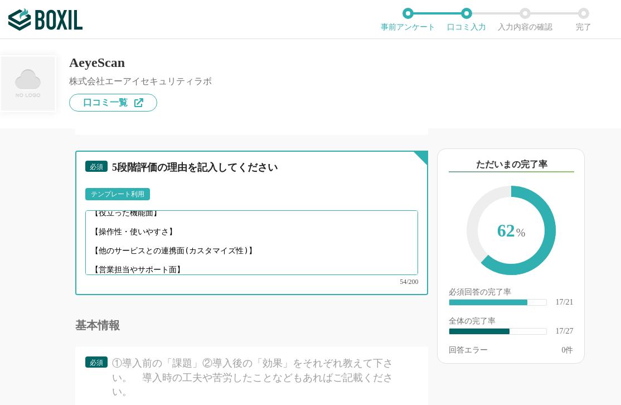
drag, startPoint x: 90, startPoint y: 221, endPoint x: 346, endPoint y: 275, distance: 262.0
click at [346, 275] on div "【役立った機能面】 【操作性・使いやすさ】 【他のサービスとの連携面(カスタマイズ性)】 【営業担当やサポート面】 54/200" at bounding box center [251, 247] width 333 height 75
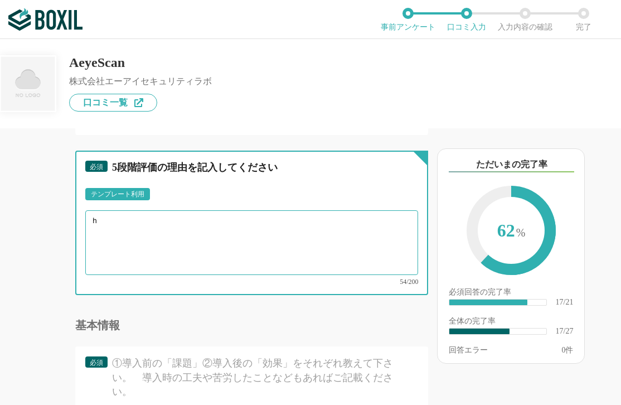
scroll to position [0, 0]
type textarea "ひ"
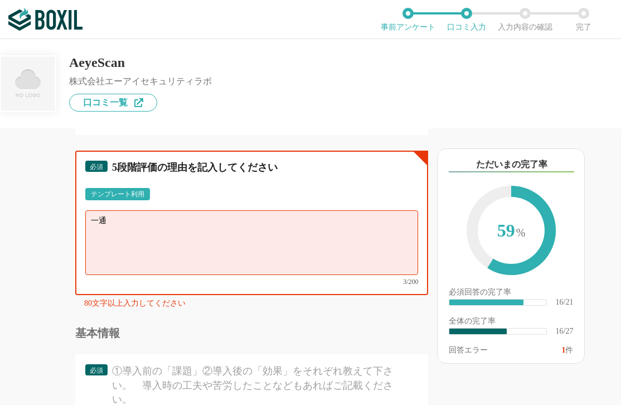
type textarea "一"
type textarea "基"
drag, startPoint x: 139, startPoint y: 220, endPoint x: 89, endPoint y: 222, distance: 50.2
click at [89, 222] on textarea "こまかい" at bounding box center [251, 242] width 333 height 65
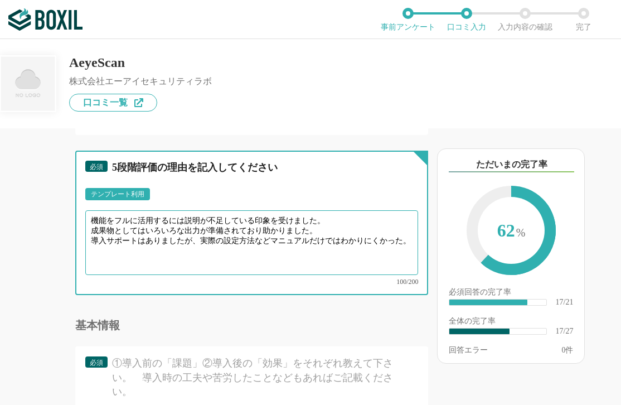
type textarea "機能をフルに活用するには説明が不足している印象を受けました。 成果物としてはいろいろな出力が準備されており助かりました。 導入サポートはありましたが、実際の設…"
click at [211, 226] on textarea "機能をフルに活用するには説明が不足している印象を受けました。 成果物としてはいろいろな出力が準備されており助かりました。 導入サポートはありましたが、実際の設…" at bounding box center [251, 242] width 333 height 65
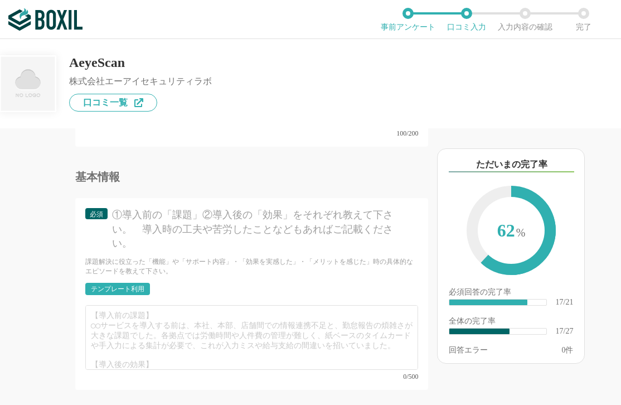
scroll to position [2174, 0]
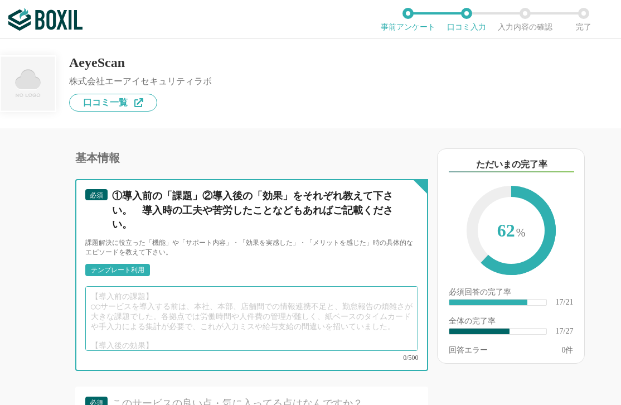
click at [200, 299] on textarea at bounding box center [251, 318] width 333 height 65
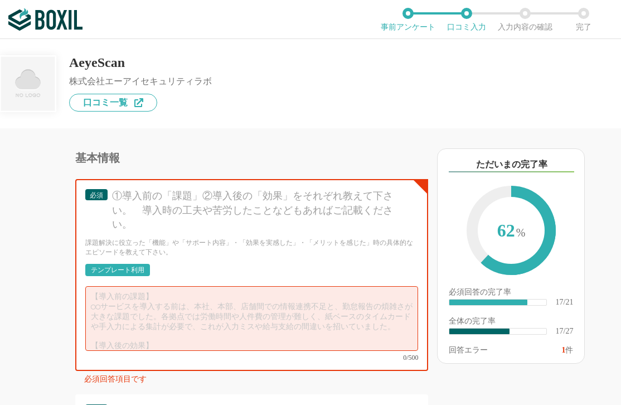
click at [116, 266] on div "テンプレート利用" at bounding box center [118, 269] width 54 height 7
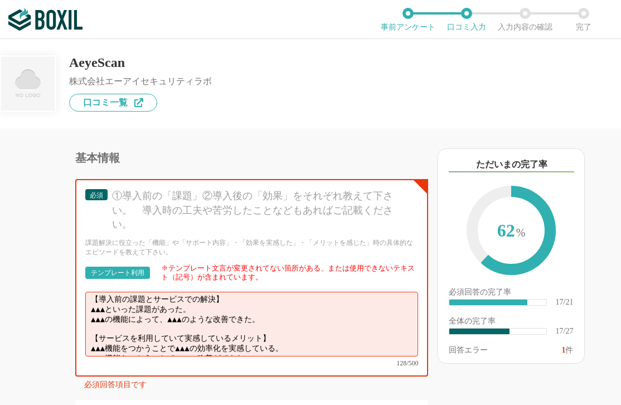
scroll to position [0, 0]
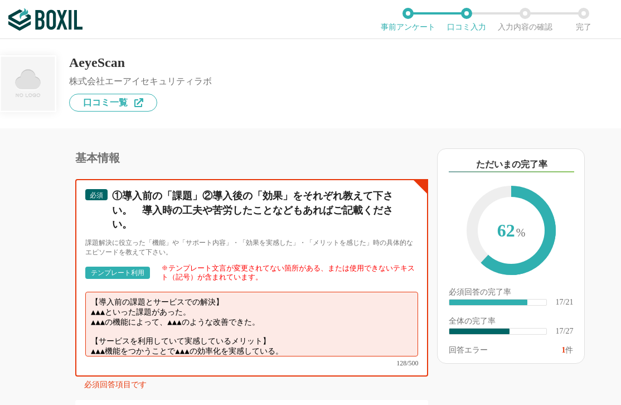
click at [93, 294] on textarea "【導入前の課題とサービスでの解決】 ▲▲▲といった課題があった。 ▲▲▲の機能によって、▲▲▲のような改善できた。 【サービスを利用していて実感しているメリッ…" at bounding box center [251, 323] width 333 height 65
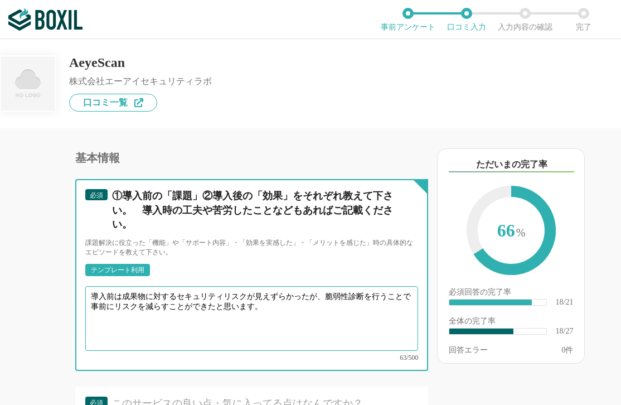
type textarea "導入前は成果物に対するセキュリティリスクが見えずらかったが、脆弱性診断を行うことで事前にリスクを減らすことができたと思います。"
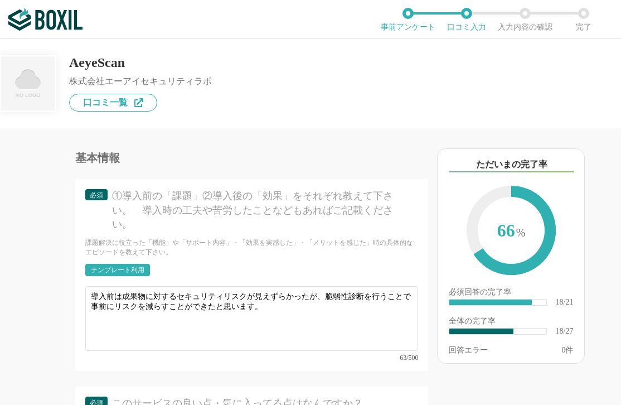
click at [32, 306] on div "他のサービス・ツールと連携していますか？ ※複数選択可 例：Slack、Salesforce 選択したサービス 未選択 必須 導入時に所属していた部署を選択し…" at bounding box center [214, 266] width 428 height 276
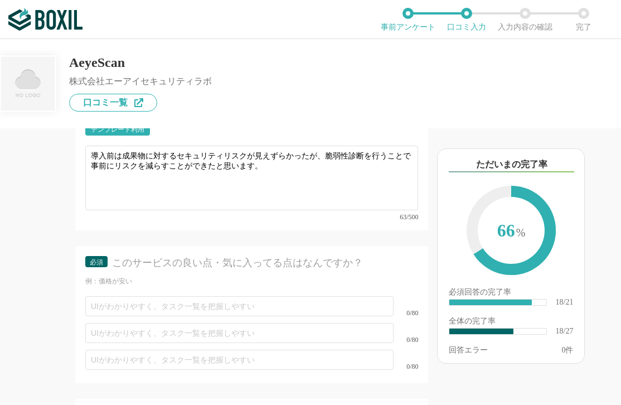
scroll to position [2341, 0]
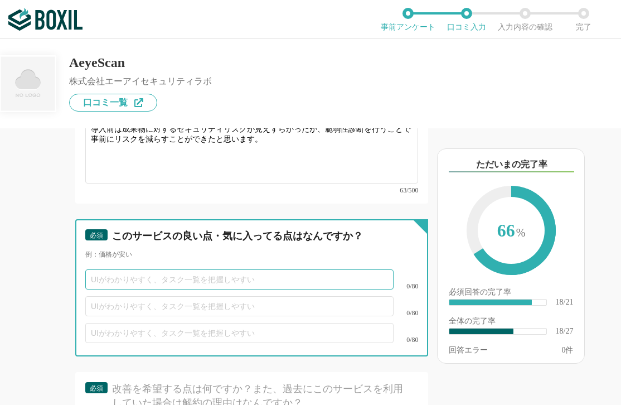
click at [192, 271] on input "text" at bounding box center [239, 279] width 308 height 20
type input "レポートのテンプレートが豊富で報告書を作りやすかった。"
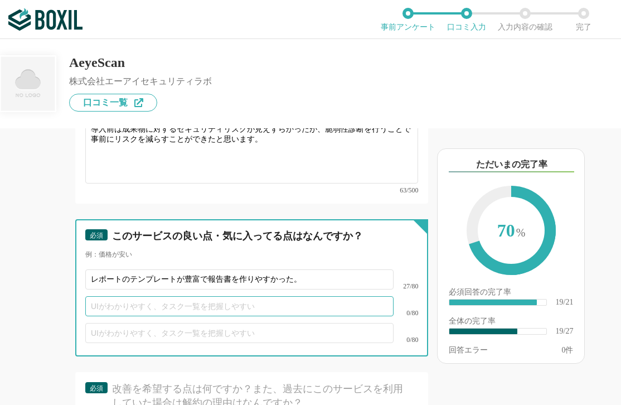
click at [188, 302] on input "text" at bounding box center [239, 306] width 308 height 20
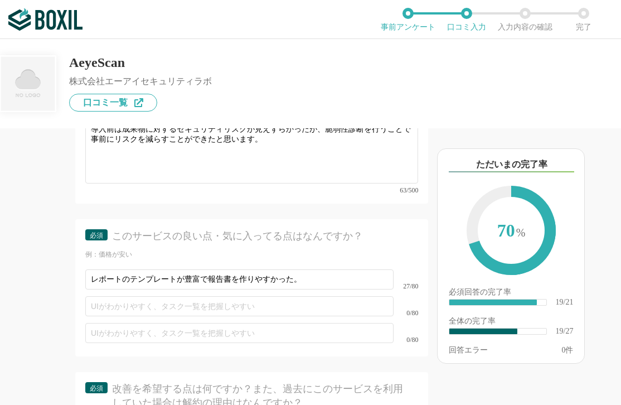
click at [52, 283] on div "他のサービス・ツールと連携していますか？ ※複数選択可 例：Slack、Salesforce 選択したサービス 未選択 必須 導入時に所属していた部署を選択し…" at bounding box center [214, 266] width 428 height 276
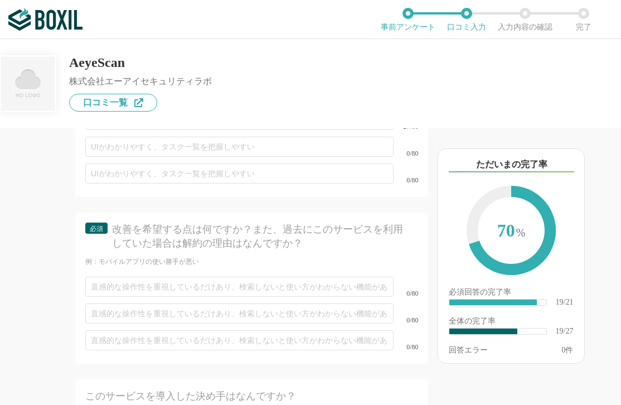
scroll to position [2508, 0]
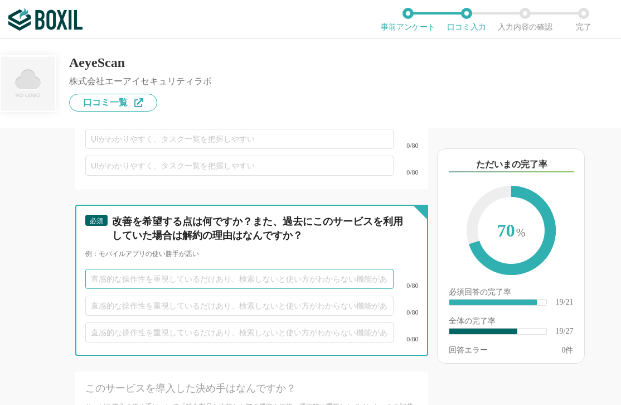
click at [104, 269] on input "text" at bounding box center [239, 279] width 308 height 20
type input "最初のスキャンに時間がかかる。"
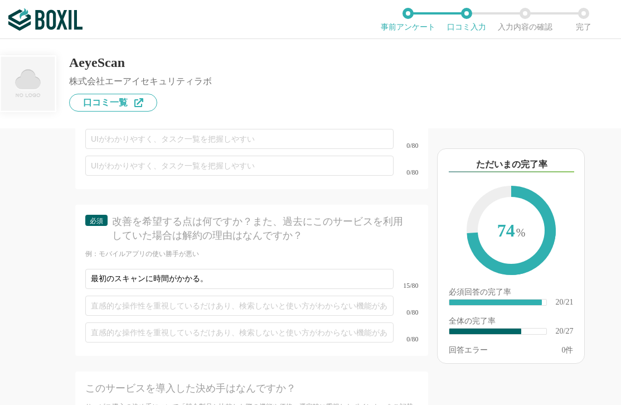
click at [62, 284] on div "他のサービス・ツールと連携していますか？ ※複数選択可 例：Slack、Salesforce 選択したサービス 未選択 必須 導入時に所属していた部署を選択し…" at bounding box center [214, 266] width 428 height 276
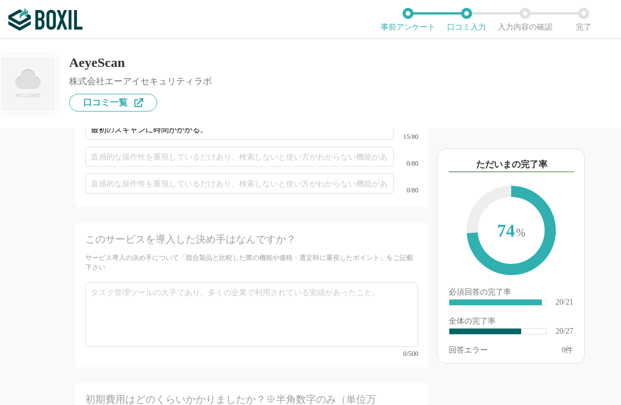
scroll to position [2675, 0]
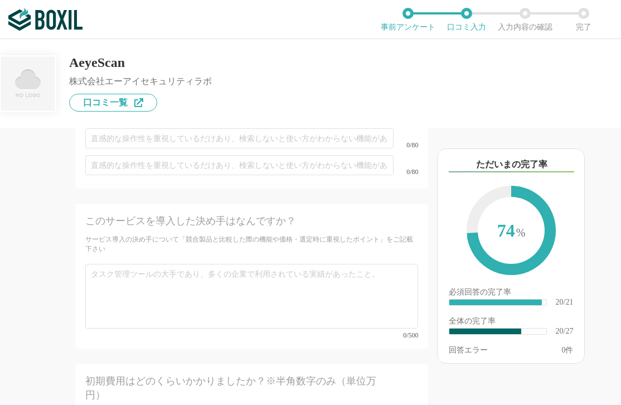
click at [158, 235] on div "サービス導入の決め手について「競合製品と比較した際の機能や価格・選定時に重視したポイント」をご記載下さい" at bounding box center [251, 244] width 333 height 19
click at [160, 310] on div "0/500" at bounding box center [251, 301] width 333 height 75
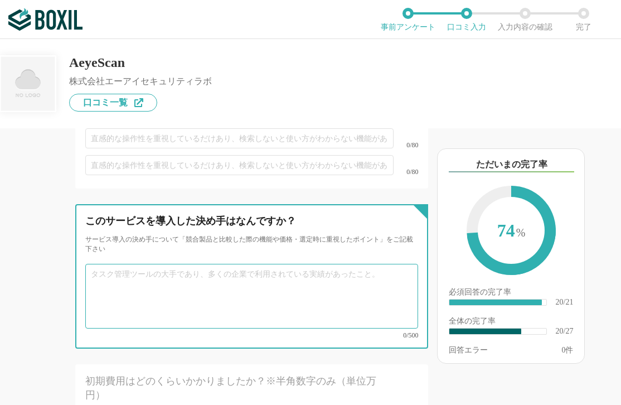
click at [162, 302] on textarea at bounding box center [251, 296] width 333 height 65
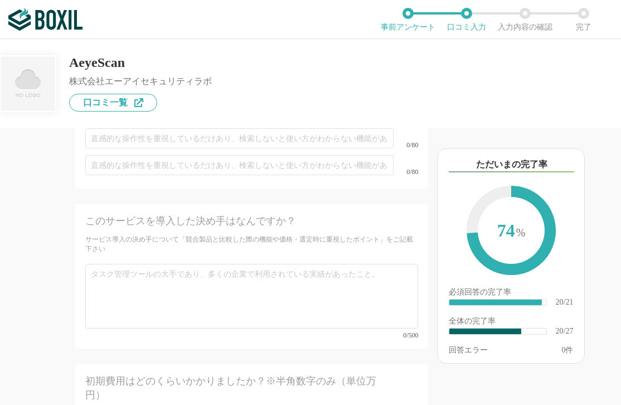
click at [8, 272] on div "他のサービス・ツールと連携していますか？ ※複数選択可 例：Slack、Salesforce 選択したサービス 未選択 必須 導入時に所属していた部署を選択し…" at bounding box center [214, 266] width 428 height 276
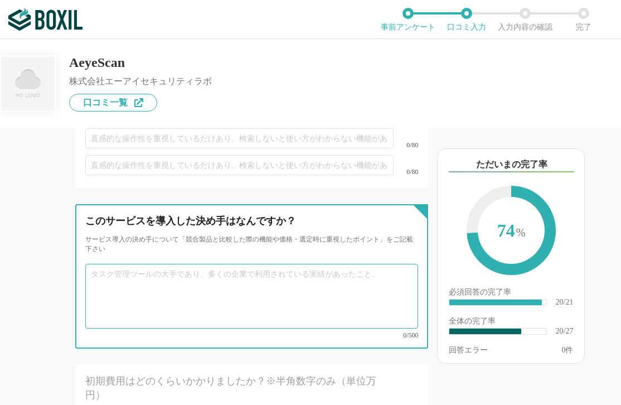
click at [104, 278] on textarea at bounding box center [251, 296] width 333 height 65
type textarea "お"
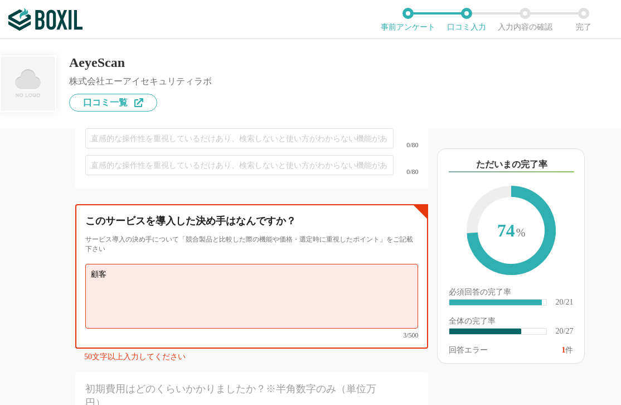
type textarea "顧"
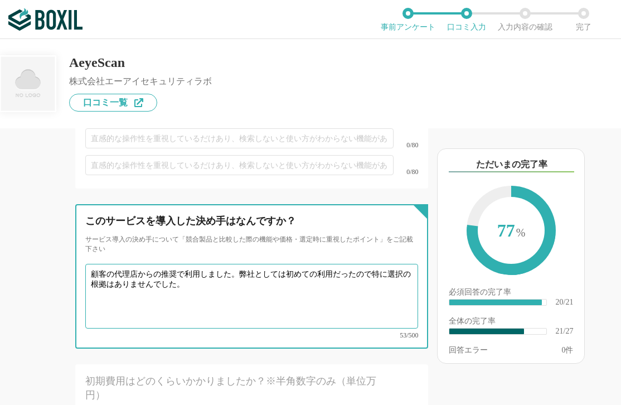
type textarea "顧客の代理店からの推奨で利用しました。弊社としては初めての利用だったので特に選択の根拠はありませんでした。"
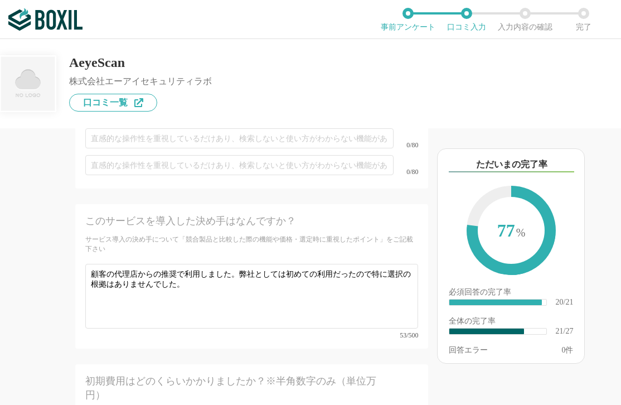
click at [38, 275] on div "他のサービス・ツールと連携していますか？ ※複数選択可 例：Slack、Salesforce 選択したサービス 未選択 必須 導入時に所属していた部署を選択し…" at bounding box center [214, 266] width 428 height 276
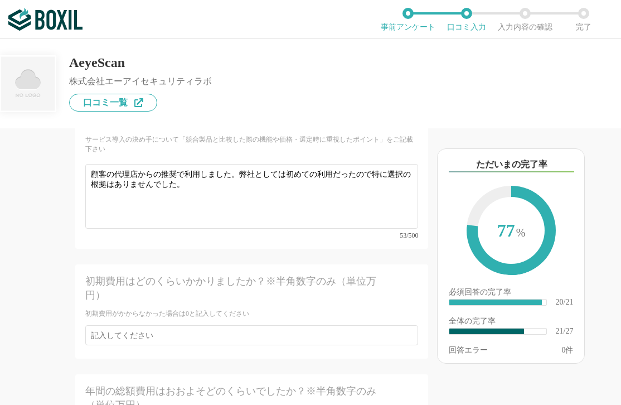
scroll to position [2787, 0]
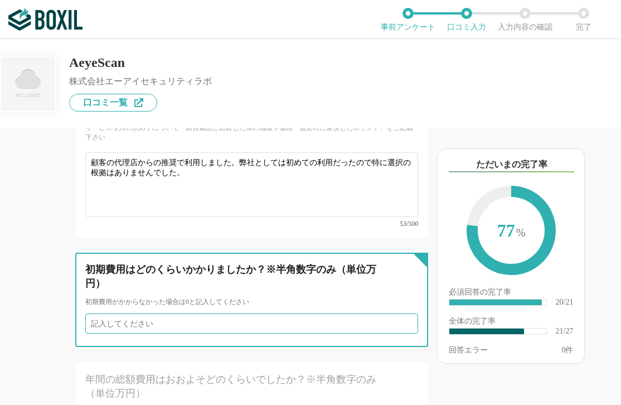
click at [125, 313] on input "number" at bounding box center [251, 323] width 333 height 20
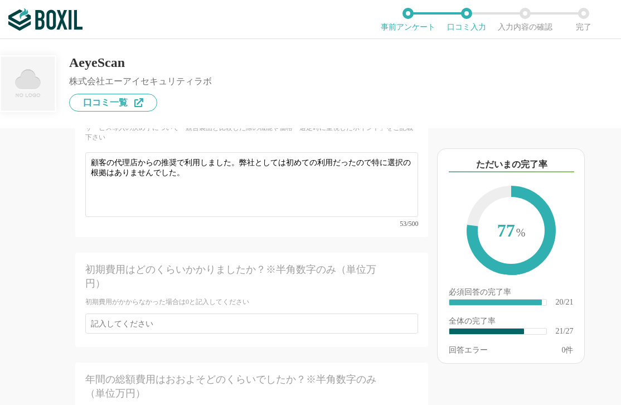
click at [38, 272] on div "他のサービス・ツールと連携していますか？ ※複数選択可 例：Slack、Salesforce 選択したサービス 未選択 必須 導入時に所属していた部署を選択し…" at bounding box center [214, 266] width 428 height 276
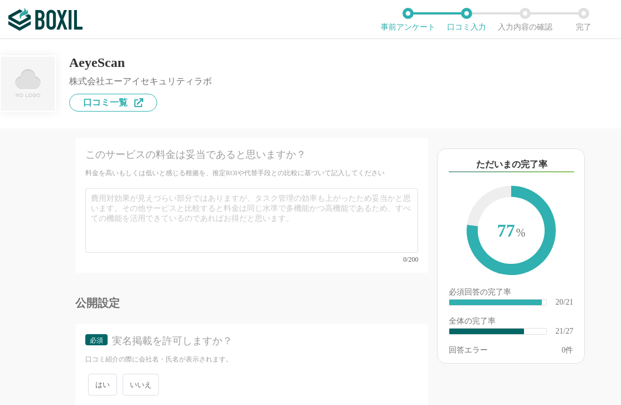
scroll to position [3157, 0]
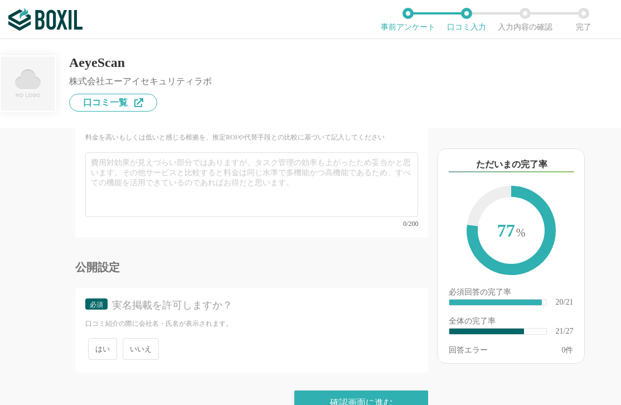
click at [95, 338] on span "はい" at bounding box center [102, 349] width 29 height 22
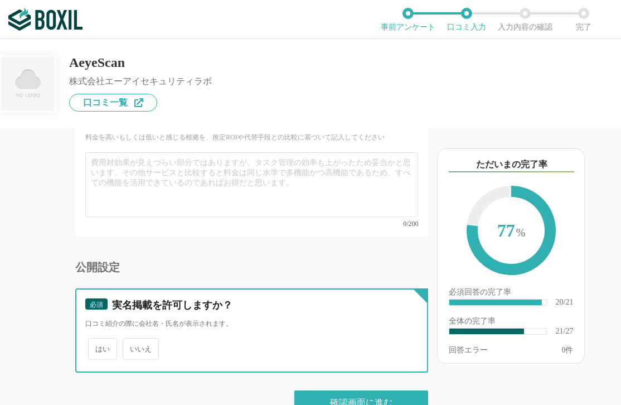
click at [95, 339] on input "はい" at bounding box center [94, 342] width 7 height 7
radio input "true"
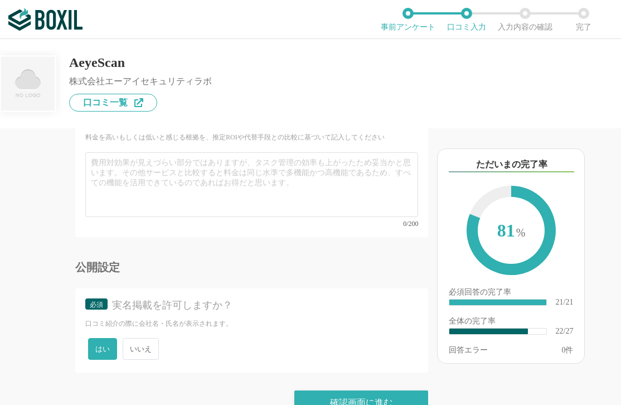
click at [132, 338] on span "いいえ" at bounding box center [141, 349] width 36 height 22
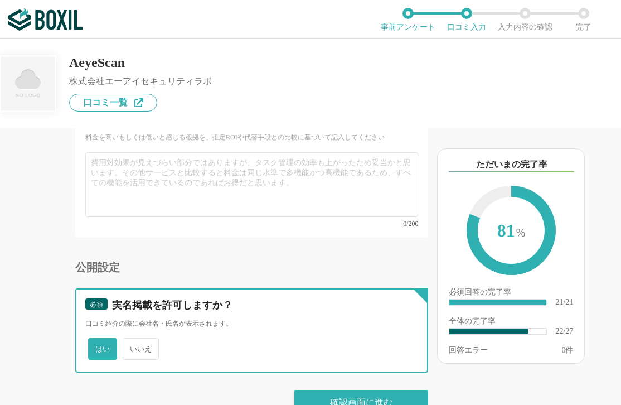
click at [132, 339] on input "いいえ" at bounding box center [128, 342] width 7 height 7
radio input "true"
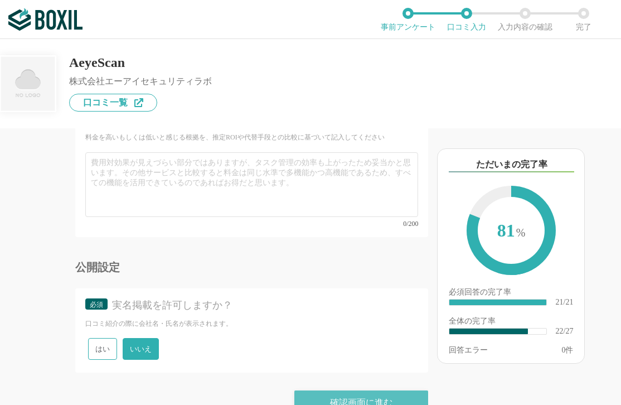
click at [321, 390] on div "確認画面に進む" at bounding box center [361, 402] width 134 height 25
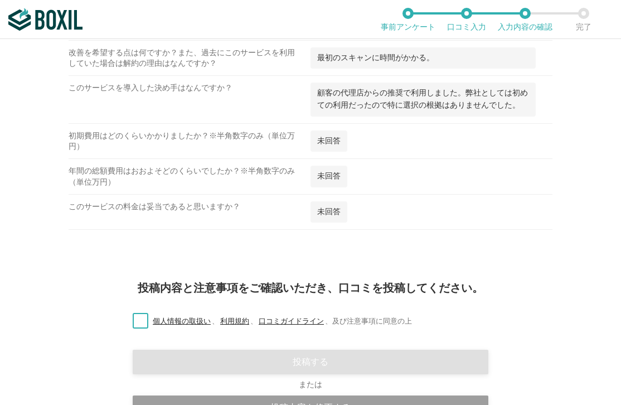
scroll to position [1170, 0]
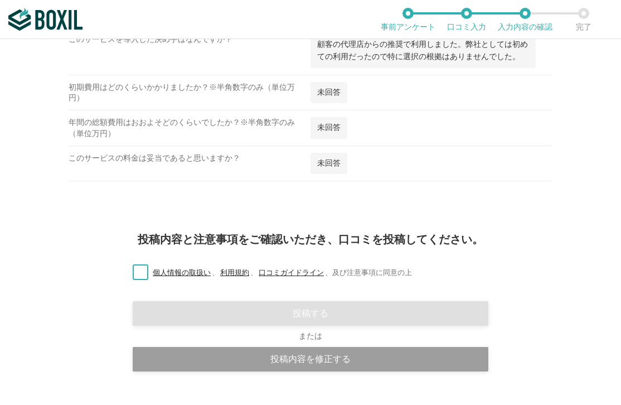
click at [145, 271] on label "個人情報の取扱い 、 利用規約 、 口コミガイドライン 、 及び注意事項に同意の上" at bounding box center [268, 273] width 288 height 12
click at [0, 0] on input "個人情報の取扱い 、 利用規約 、 口コミガイドライン 、 及び注意事項に同意の上" at bounding box center [0, 0] width 0 height 0
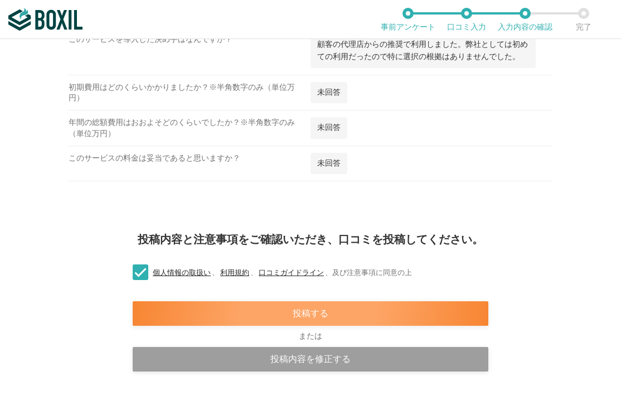
click at [334, 319] on div "投稿する" at bounding box center [311, 313] width 356 height 25
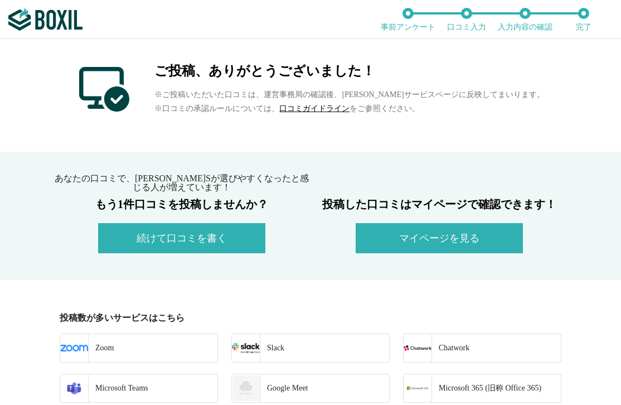
click at [482, 230] on button "マイページを見る" at bounding box center [439, 238] width 167 height 30
